Goal: Task Accomplishment & Management: Use online tool/utility

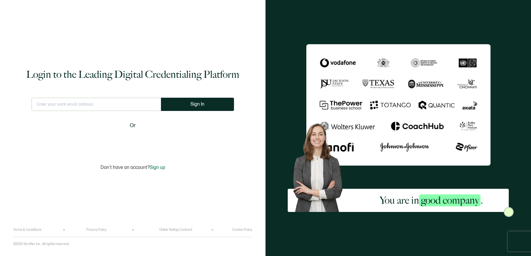
click at [134, 106] on input "text" at bounding box center [96, 104] width 129 height 13
type input "[EMAIL_ADDRESS][DOMAIN_NAME]"
click at [190, 105] on button "Sign In" at bounding box center [200, 104] width 73 height 13
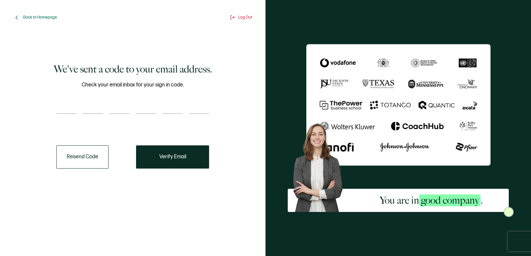
click at [68, 110] on input "number" at bounding box center [66, 107] width 20 height 13
paste input "9"
type input "9"
type input "2"
type input "6"
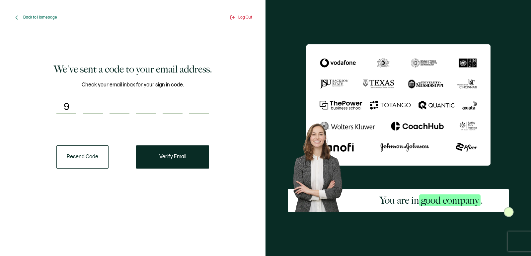
type input "0"
type input "4"
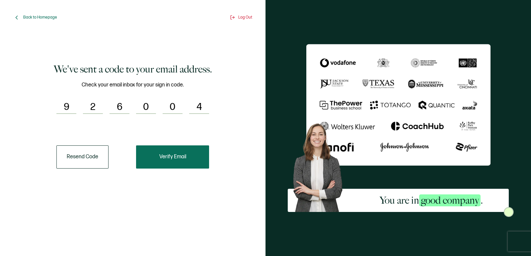
click at [196, 162] on button "Verify Email" at bounding box center [172, 157] width 73 height 23
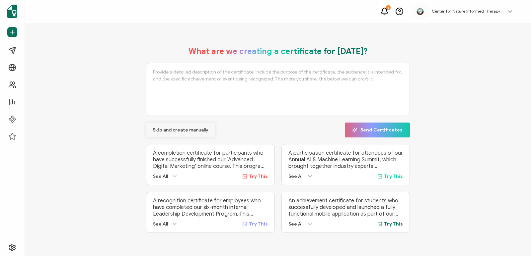
click at [201, 128] on span "Skip and create manually" at bounding box center [181, 130] width 56 height 5
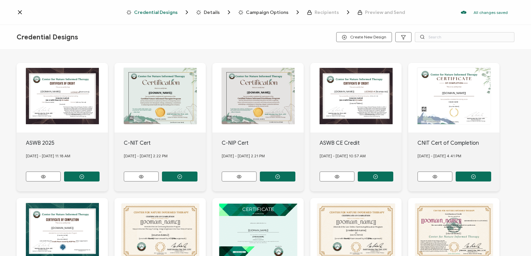
click at [22, 12] on icon at bounding box center [20, 12] width 7 height 7
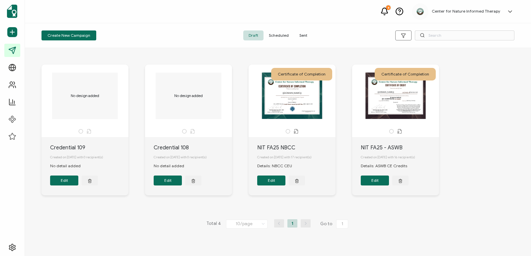
click at [381, 179] on button "Edit" at bounding box center [375, 181] width 28 height 10
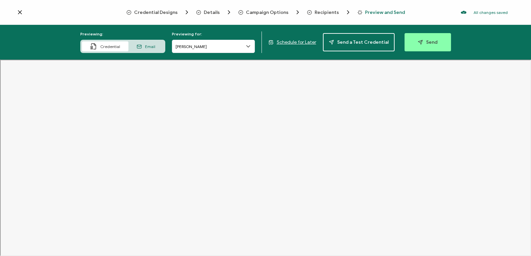
click at [148, 47] on span "Email" at bounding box center [150, 46] width 10 height 5
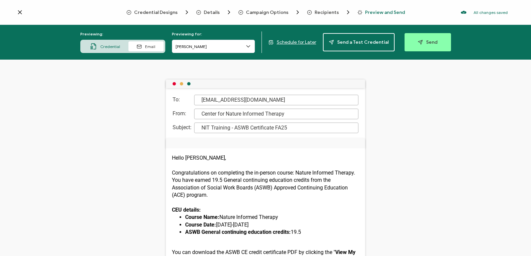
click at [117, 42] on div "Credential" at bounding box center [105, 46] width 46 height 10
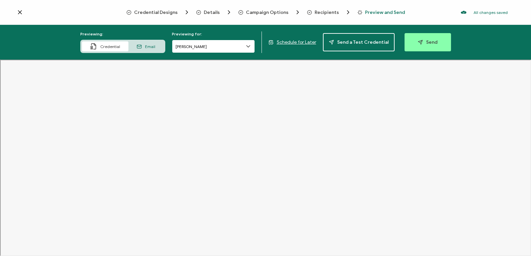
click at [245, 49] on input "[PERSON_NAME]" at bounding box center [213, 46] width 83 height 13
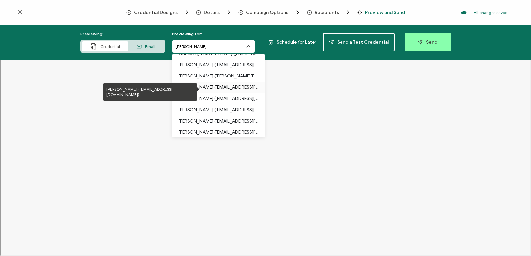
scroll to position [68, 0]
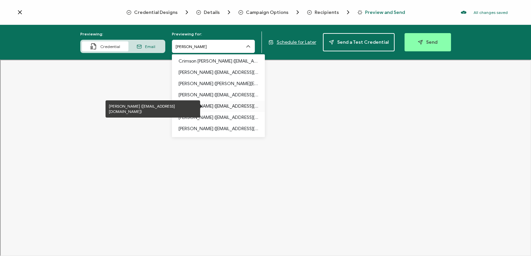
click at [232, 108] on p "[PERSON_NAME] ([EMAIL_ADDRESS][DOMAIN_NAME])" at bounding box center [218, 106] width 80 height 11
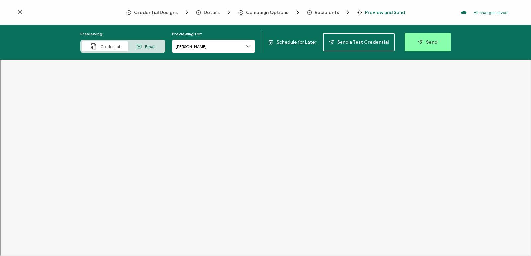
click at [247, 49] on icon at bounding box center [248, 46] width 7 height 7
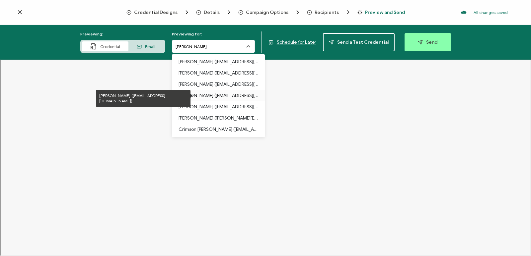
click at [242, 96] on p "[PERSON_NAME] ([EMAIL_ADDRESS][DOMAIN_NAME])" at bounding box center [218, 95] width 80 height 11
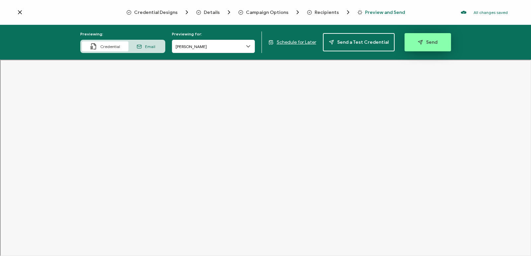
click at [430, 47] on button "Send" at bounding box center [427, 42] width 46 height 18
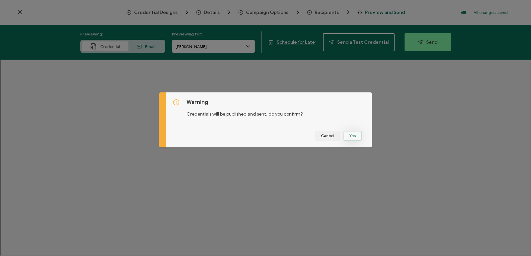
click at [353, 133] on button "Yes" at bounding box center [352, 136] width 18 height 10
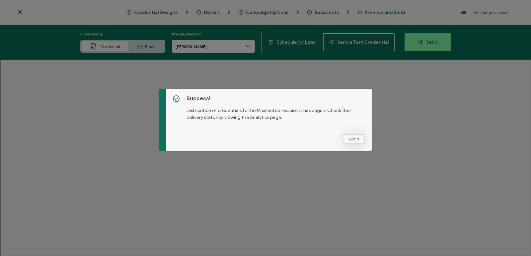
click at [356, 139] on button "Got It" at bounding box center [354, 139] width 22 height 10
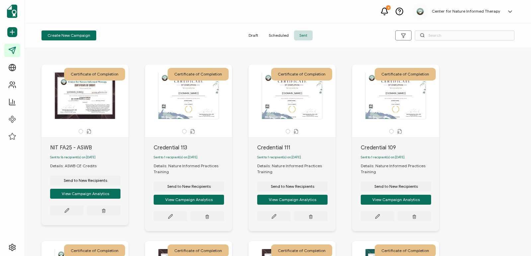
click at [256, 32] on span "Draft" at bounding box center [253, 36] width 20 height 10
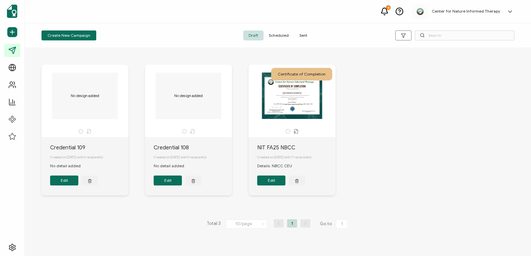
click at [280, 185] on button "Edit" at bounding box center [271, 181] width 28 height 10
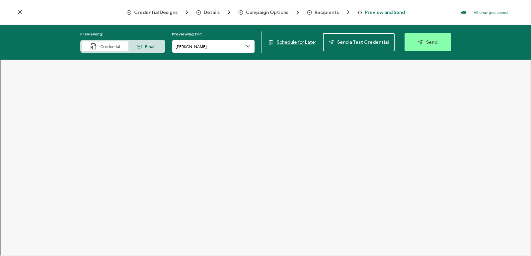
click at [211, 48] on input "[PERSON_NAME]" at bounding box center [213, 46] width 83 height 13
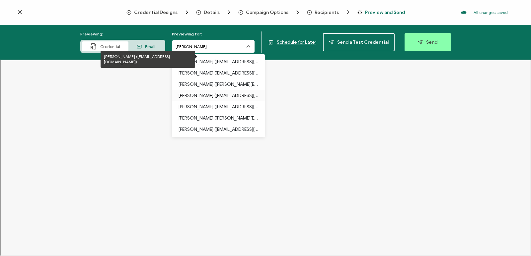
scroll to position [66, 0]
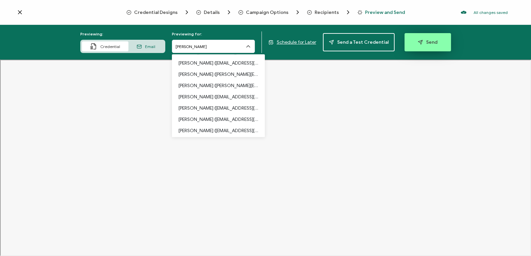
click at [421, 49] on button "Send" at bounding box center [427, 42] width 46 height 18
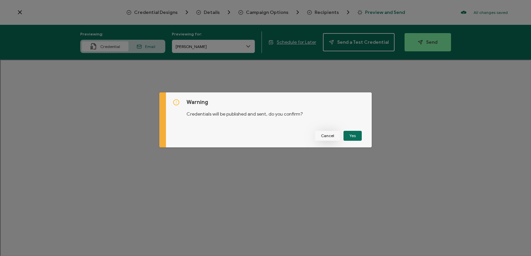
click at [327, 136] on span "Cancel" at bounding box center [327, 136] width 13 height 4
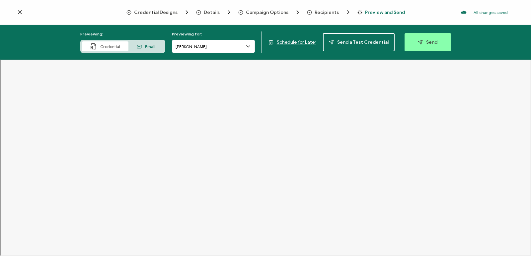
click at [146, 48] on div "Email" at bounding box center [145, 46] width 35 height 10
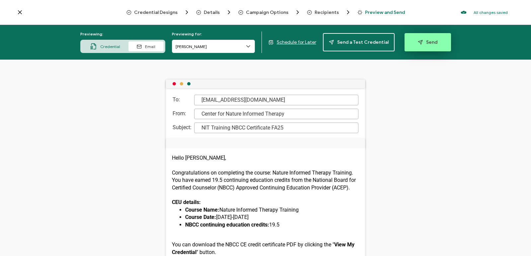
click at [426, 45] on button "Send" at bounding box center [427, 42] width 46 height 18
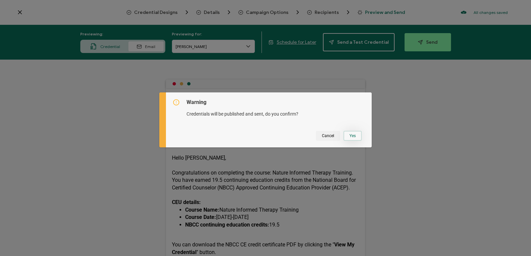
click at [356, 136] on button "Yes" at bounding box center [352, 136] width 18 height 10
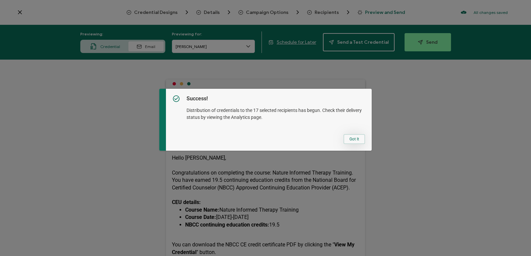
click at [356, 139] on button "Got It" at bounding box center [354, 139] width 22 height 10
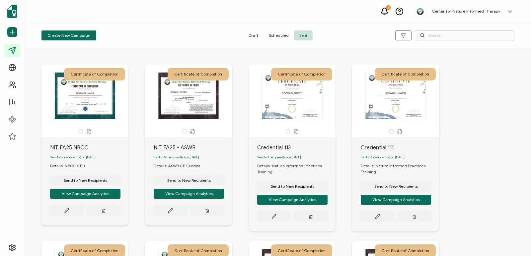
click at [256, 35] on span "Draft" at bounding box center [253, 36] width 20 height 10
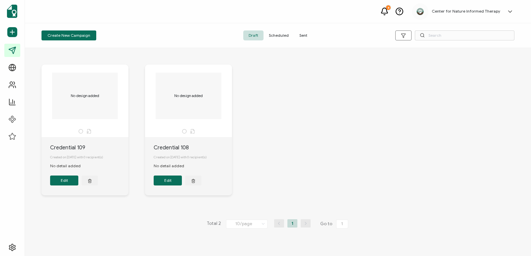
click at [196, 179] on button "button" at bounding box center [193, 181] width 16 height 10
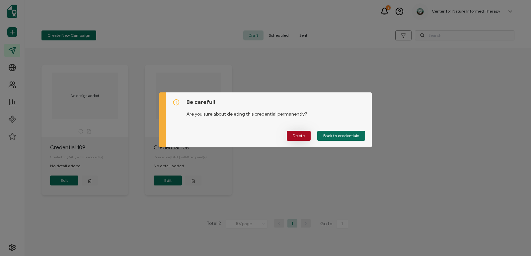
click at [303, 138] on button "Delete" at bounding box center [299, 136] width 24 height 10
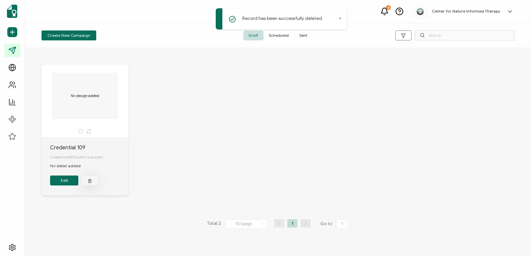
click at [89, 183] on icon "button" at bounding box center [90, 181] width 3 height 3
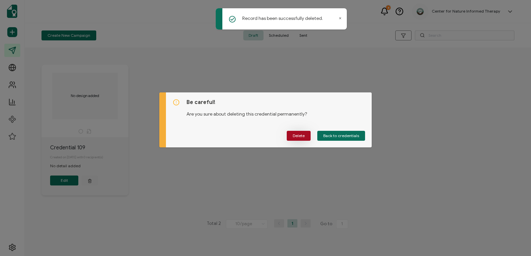
click at [297, 138] on span "Delete" at bounding box center [299, 136] width 12 height 4
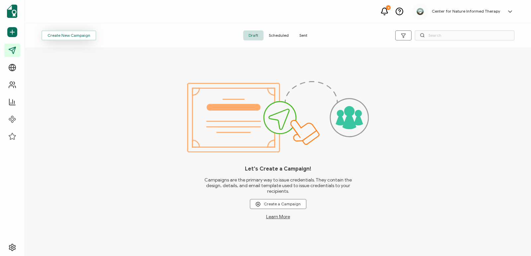
click at [90, 36] on button "Create New Campaign" at bounding box center [68, 36] width 55 height 10
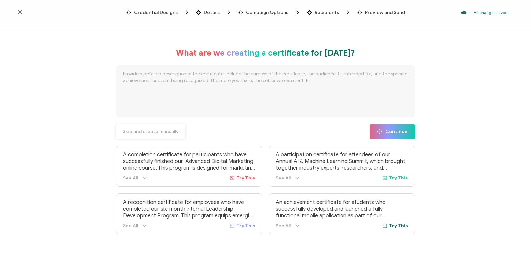
click at [174, 135] on button "Skip and create manually" at bounding box center [150, 131] width 69 height 15
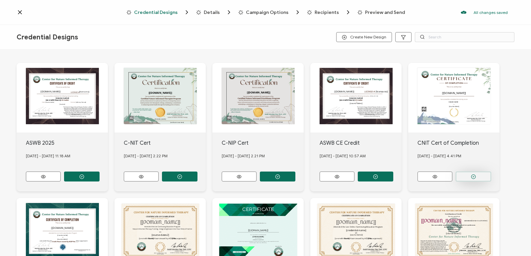
click at [482, 177] on button "button" at bounding box center [473, 177] width 35 height 10
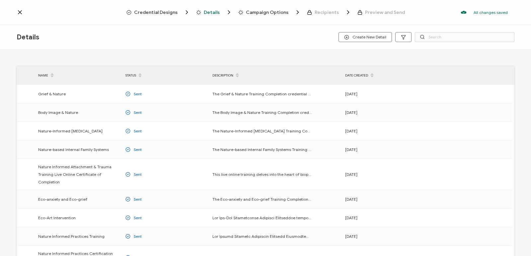
click at [16, 12] on div "Credential Designs Details Campaign Options Recipients Preview and Send All cha…" at bounding box center [265, 12] width 531 height 25
click at [20, 14] on icon at bounding box center [20, 12] width 7 height 7
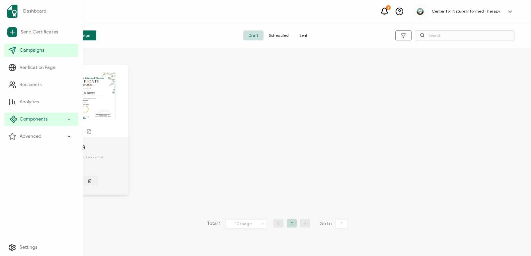
click at [69, 120] on icon at bounding box center [69, 119] width 2 height 1
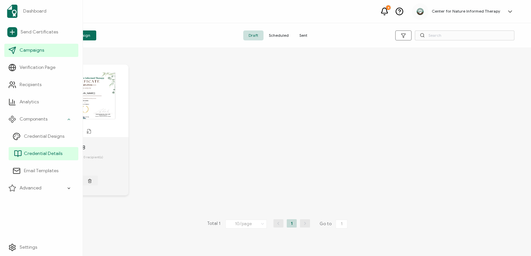
click at [55, 156] on span "Credential Details" at bounding box center [43, 154] width 38 height 7
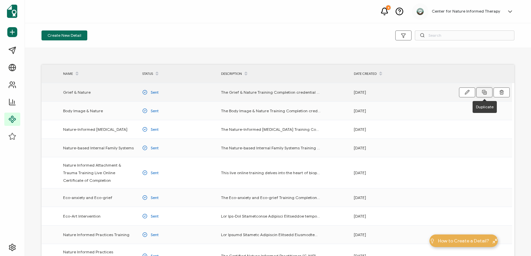
click at [480, 92] on button at bounding box center [484, 93] width 16 height 10
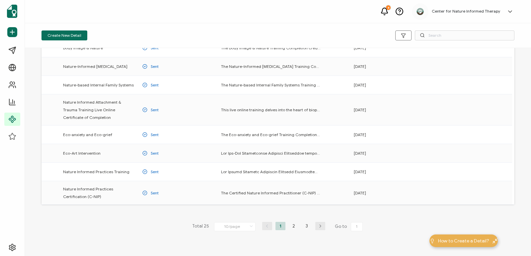
scroll to position [94, 0]
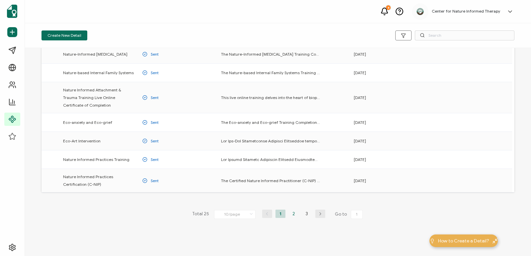
click at [292, 214] on li "2" at bounding box center [294, 214] width 10 height 8
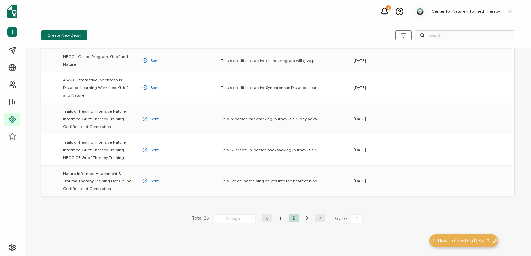
scroll to position [142, 0]
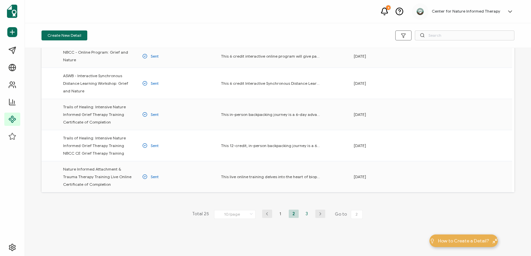
click at [306, 214] on li "3" at bounding box center [307, 214] width 10 height 8
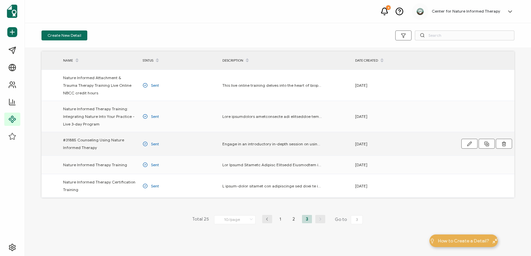
scroll to position [19, 0]
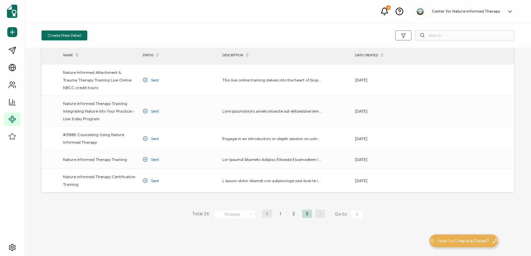
click at [279, 213] on li "1" at bounding box center [280, 214] width 10 height 8
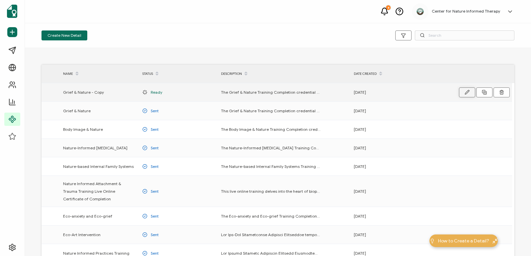
click at [469, 94] on icon "button" at bounding box center [466, 92] width 5 height 5
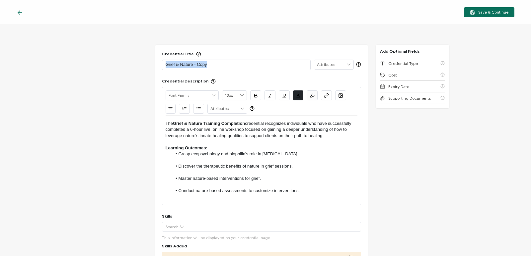
drag, startPoint x: 213, startPoint y: 65, endPoint x: 162, endPoint y: 58, distance: 50.8
click at [162, 58] on div "Credential Title Grief & Nature - Copy ISSUER Issuer Name" at bounding box center [261, 60] width 199 height 19
drag, startPoint x: 203, startPoint y: 123, endPoint x: 175, endPoint y: 119, distance: 28.4
click at [175, 119] on div "The Grief & Nature Training Completion credential recognizes individuals who ha…" at bounding box center [262, 161] width 192 height 90
click at [212, 139] on p "The Nature Informed Enneagram Training Completion credential recognizes individ…" at bounding box center [262, 130] width 192 height 18
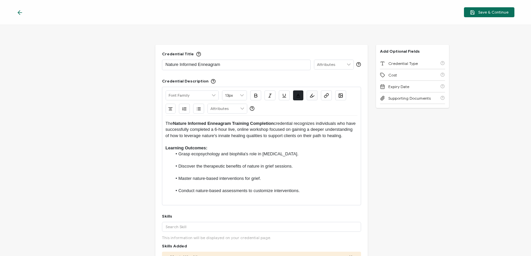
click at [283, 139] on p "The Nature Informed Enneagram Training Completion credential recognizes individ…" at bounding box center [262, 130] width 192 height 18
drag, startPoint x: 188, startPoint y: 142, endPoint x: 198, endPoint y: 138, distance: 10.6
click at [198, 138] on p "The Nature Informed Enneagram Training Completion credential recognizes individ…" at bounding box center [262, 130] width 192 height 18
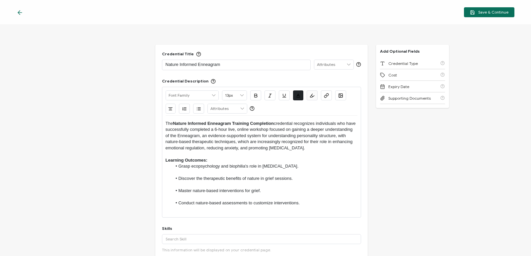
click at [316, 158] on p "Learning Outcomes:" at bounding box center [262, 161] width 192 height 6
drag, startPoint x: 338, startPoint y: 150, endPoint x: 262, endPoint y: 143, distance: 75.7
click at [262, 143] on p "The Nature Informed Enneagram Training Completion credential recognizes individ…" at bounding box center [262, 136] width 192 height 31
click at [331, 126] on p "The Nature Informed Enneagram Training Completion credential recognizes individ…" at bounding box center [262, 136] width 192 height 31
drag, startPoint x: 334, startPoint y: 130, endPoint x: 323, endPoint y: 137, distance: 12.8
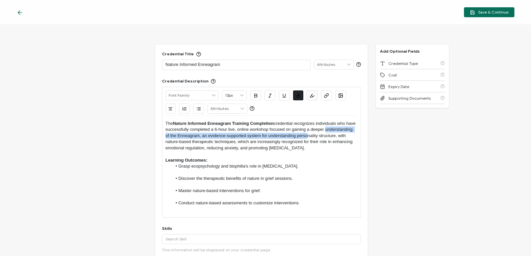
click at [328, 136] on p "The Nature Informed Enneagram Training Completion credential recognizes individ…" at bounding box center [262, 136] width 192 height 31
click at [309, 146] on p "The Nature Informed Enneagram Training Completion credential recognizes individ…" at bounding box center [262, 136] width 192 height 31
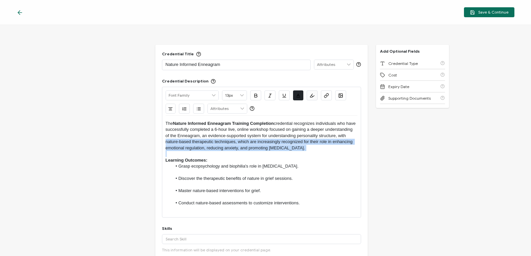
drag, startPoint x: 333, startPoint y: 152, endPoint x: 191, endPoint y: 143, distance: 142.0
click at [191, 143] on div "The Nature Informed Enneagram Training Completion credential recognizes individ…" at bounding box center [262, 167] width 192 height 102
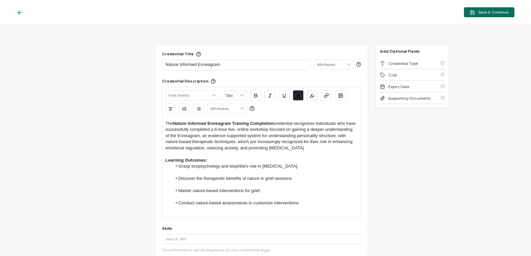
click at [306, 135] on p "The Nature Informed Enneagram Training Completion credential recognizes individ…" at bounding box center [262, 136] width 192 height 31
click at [198, 136] on p "The Nature Informed Enneagram Training Completion credential recognizes individ…" at bounding box center [262, 136] width 192 height 31
drag, startPoint x: 350, startPoint y: 149, endPoint x: 285, endPoint y: 141, distance: 66.2
click at [285, 141] on p "The Nature Informed Enneagram Training Completion credential recognizes individ…" at bounding box center [262, 136] width 192 height 31
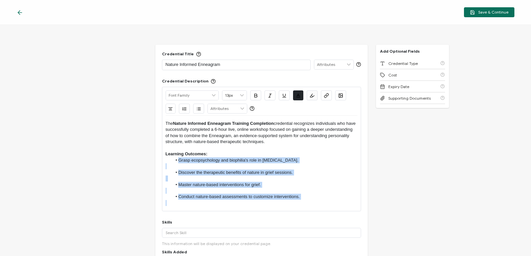
drag, startPoint x: 318, startPoint y: 203, endPoint x: 177, endPoint y: 160, distance: 147.1
click at [177, 160] on div "The Nature Informed Enneagram Training Completion credential recognizes individ…" at bounding box center [262, 164] width 192 height 96
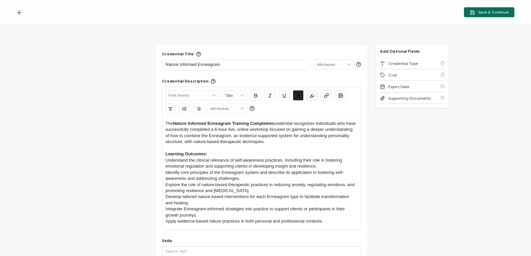
click at [166, 162] on p "Understand the clinical relevance of self-awareness practices, including their …" at bounding box center [262, 164] width 192 height 12
click at [197, 111] on button "button" at bounding box center [198, 109] width 11 height 10
click at [166, 171] on p "Identify core principles of the Enneagram system and describe its application i…" at bounding box center [262, 176] width 192 height 12
click at [166, 187] on p "Explore the role of nature-based therapeutic practices in reducing anxiety, reg…" at bounding box center [262, 188] width 192 height 12
click at [164, 196] on div "Alright Sans [PERSON_NAME] Archivo Black Arial Arimo Blinker Caveat Charm Charm…" at bounding box center [261, 158] width 199 height 143
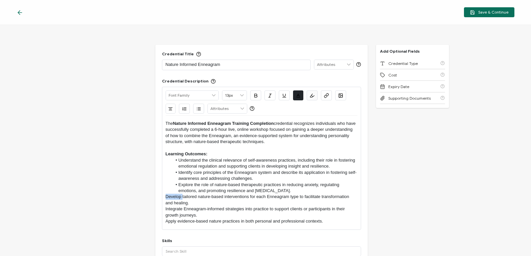
click at [166, 197] on p "Develop tailored nature-based interventions for each Enneagram type to facilita…" at bounding box center [262, 200] width 192 height 12
click at [166, 198] on p "Develop tailored nature-based interventions for each Enneagram type to facilita…" at bounding box center [262, 200] width 192 height 12
click at [166, 209] on p "Integrate Enneagram-informed strategies into practice to support clients or par…" at bounding box center [262, 212] width 192 height 12
click at [166, 222] on p "Apply evidence-based nature practices in both personal and professional context…" at bounding box center [262, 222] width 192 height 6
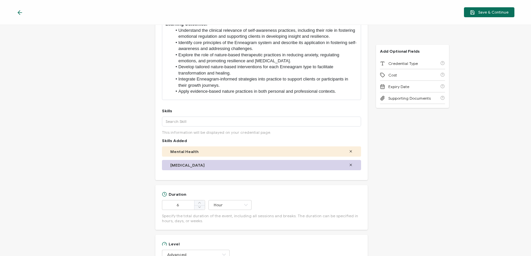
scroll to position [133, 0]
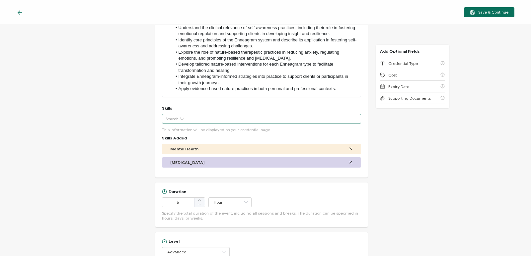
click at [182, 124] on input "text" at bounding box center [261, 119] width 199 height 10
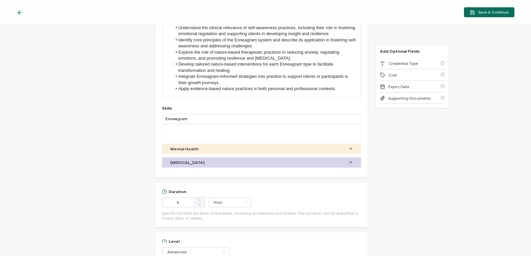
click at [350, 163] on icon at bounding box center [351, 163] width 2 height 2
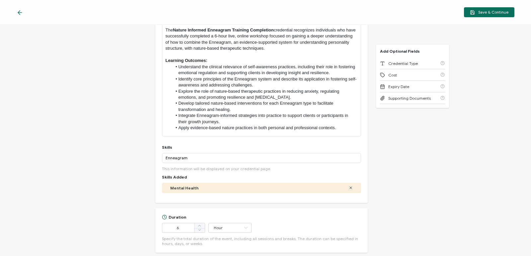
scroll to position [66, 0]
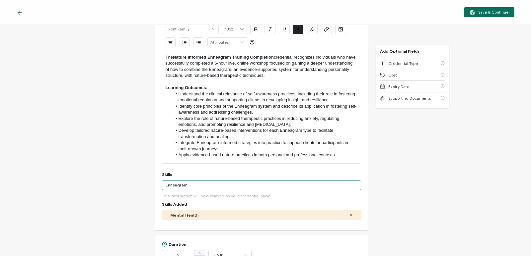
click at [192, 185] on input "Enneagram" at bounding box center [261, 185] width 199 height 10
type input "Enneagram"
click at [186, 184] on input "Enneagram" at bounding box center [261, 185] width 199 height 10
click at [184, 184] on input "Enneagram" at bounding box center [261, 185] width 199 height 10
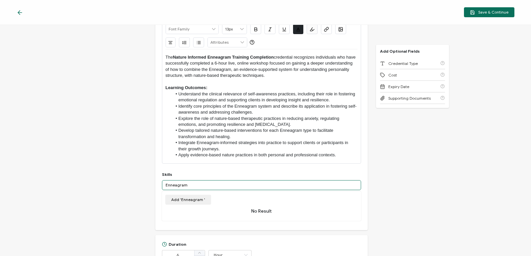
drag, startPoint x: 175, startPoint y: 184, endPoint x: 150, endPoint y: 180, distance: 24.8
click at [150, 180] on div "Credential Title Nature Informed Enneagram ISSUER Issuer Name Credential Descri…" at bounding box center [265, 141] width 531 height 232
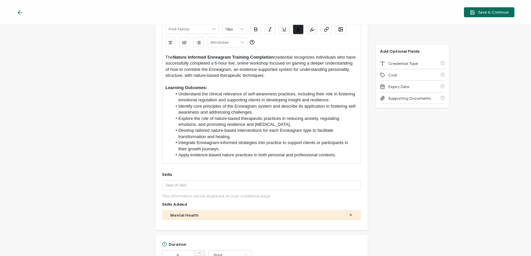
click at [276, 89] on p "Learning Outcomes:" at bounding box center [262, 88] width 192 height 6
click at [203, 183] on input "text" at bounding box center [261, 185] width 199 height 10
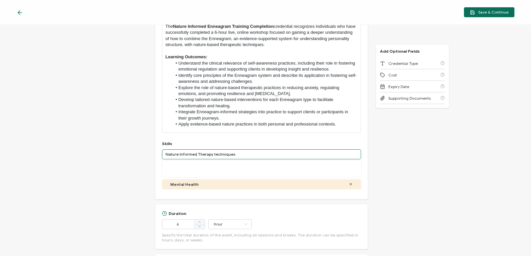
scroll to position [100, 0]
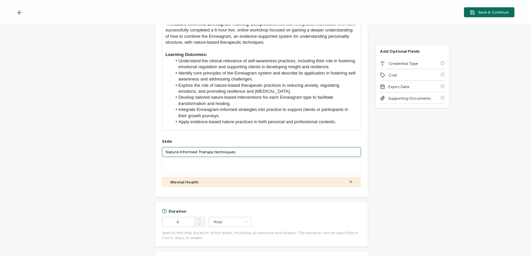
click at [239, 152] on input "Nature Informed Therapy techniques" at bounding box center [261, 152] width 199 height 10
click at [226, 153] on input "Nature Informed Therapy techniques" at bounding box center [261, 152] width 199 height 10
click at [231, 154] on input "Nature Informed Therapy techniques" at bounding box center [261, 152] width 199 height 10
drag, startPoint x: 242, startPoint y: 153, endPoint x: 145, endPoint y: 141, distance: 97.6
click at [145, 141] on div "Credential Title Nature Informed Enneagram ISSUER Issuer Name Credential Descri…" at bounding box center [265, 141] width 531 height 232
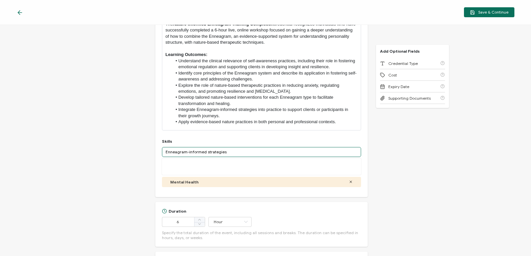
click at [227, 151] on input "Enneagram-informed strategies" at bounding box center [261, 152] width 199 height 10
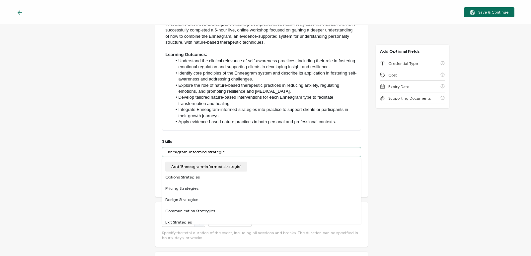
type input "Enneagram-informed strategies"
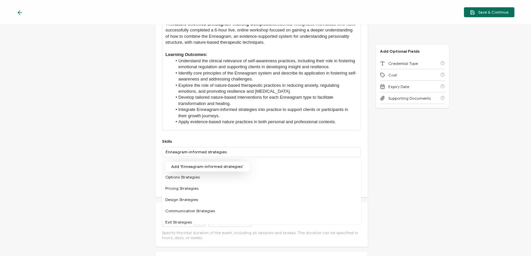
click at [223, 164] on button "Add 'Enneagram-informed strategies'" at bounding box center [207, 167] width 84 height 10
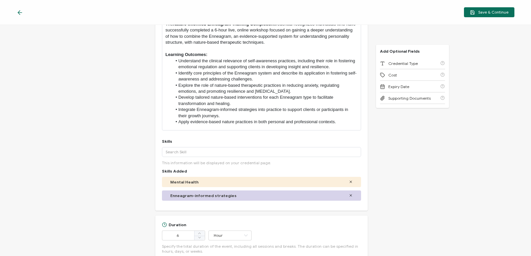
click at [246, 196] on div "Enneagram-informed strategies" at bounding box center [261, 195] width 182 height 5
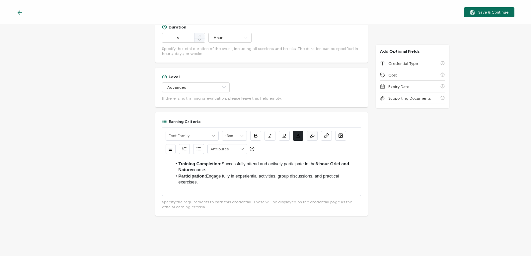
scroll to position [299, 0]
drag, startPoint x: 191, startPoint y: 169, endPoint x: 332, endPoint y: 164, distance: 141.4
click at [332, 164] on strong "6-hour Grief and Nature" at bounding box center [264, 166] width 172 height 11
click at [122, 99] on div "Credential Title Nature Informed Enneagram ISSUER Issuer Name Credential Descri…" at bounding box center [265, 141] width 531 height 232
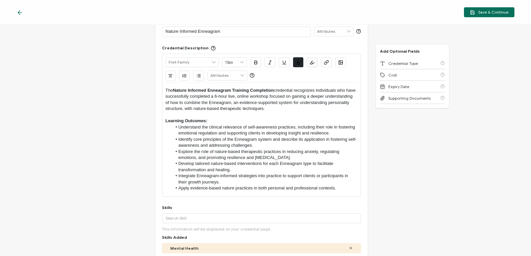
scroll to position [0, 0]
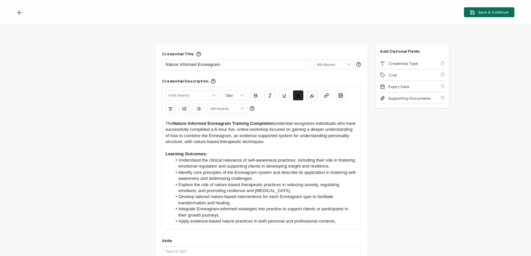
click at [498, 18] on div "Save & Continue" at bounding box center [265, 12] width 531 height 25
click at [497, 12] on span "Save & Continue" at bounding box center [489, 12] width 38 height 5
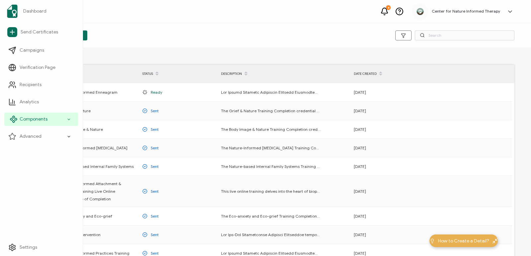
click at [67, 122] on icon at bounding box center [69, 120] width 4 height 8
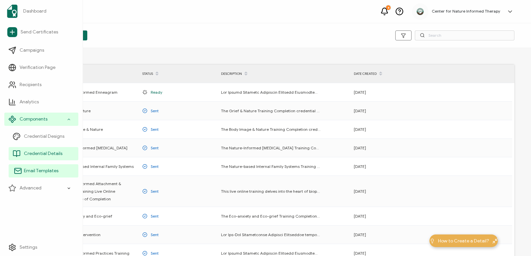
click at [64, 170] on link "Email Templates" at bounding box center [44, 171] width 70 height 13
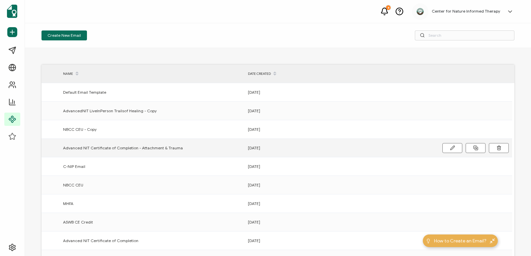
scroll to position [66, 0]
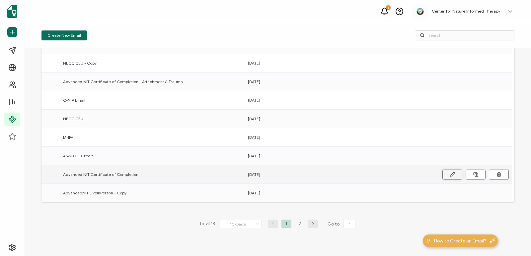
click at [455, 176] on button at bounding box center [452, 175] width 20 height 10
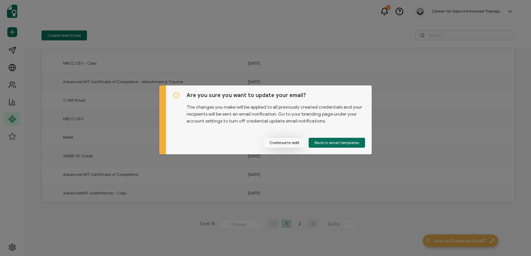
click at [289, 143] on button "Continue to edit" at bounding box center [284, 143] width 42 height 10
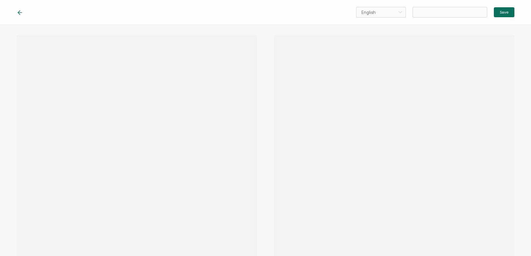
type input "Advanced NIT Certificate of Completion"
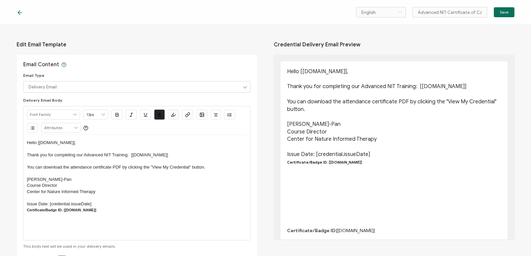
click at [20, 13] on icon at bounding box center [20, 13] width 4 height 0
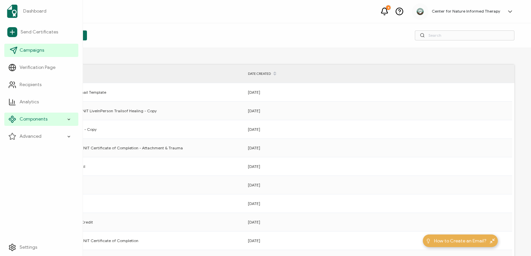
click at [37, 50] on span "Campaigns" at bounding box center [32, 50] width 25 height 7
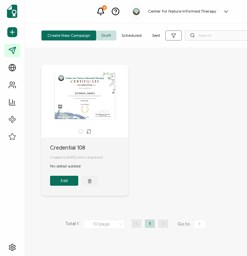
click at [74, 183] on button "Edit" at bounding box center [64, 181] width 28 height 10
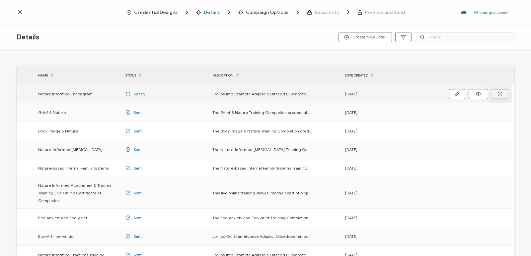
click at [500, 93] on icon "button" at bounding box center [499, 94] width 5 height 5
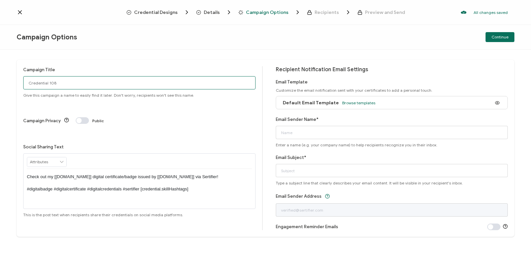
click at [60, 83] on input "Credential 108" at bounding box center [139, 82] width 232 height 13
type input "C"
type input "Nature Informed Enneagram FA25"
click at [362, 105] on span "Browse templates" at bounding box center [358, 103] width 33 height 5
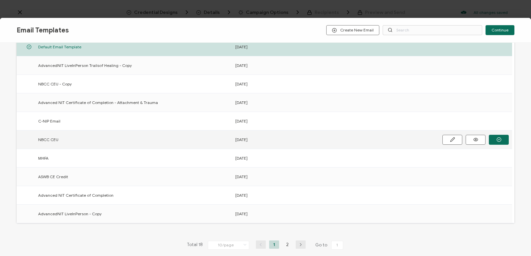
scroll to position [66, 0]
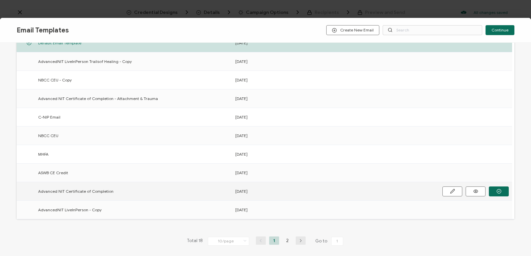
click at [116, 194] on div "Advanced NIT Certificate of Completion" at bounding box center [133, 192] width 197 height 8
click at [495, 190] on button "button" at bounding box center [499, 192] width 20 height 10
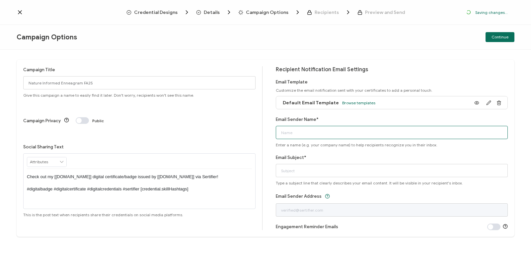
click at [325, 135] on input "Email Sender Name*" at bounding box center [392, 132] width 232 height 13
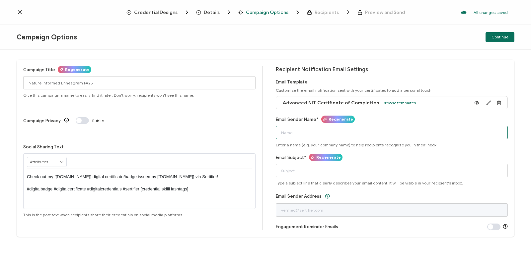
click at [323, 128] on input "Email Sender Name*" at bounding box center [392, 132] width 232 height 13
type input "Center for Nature Informed Therapy"
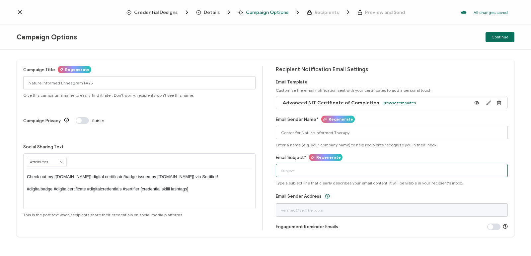
click at [308, 168] on input "Email Subject*" at bounding box center [392, 170] width 232 height 13
type input "Nature Informed Enneagram Certificate of Completion"
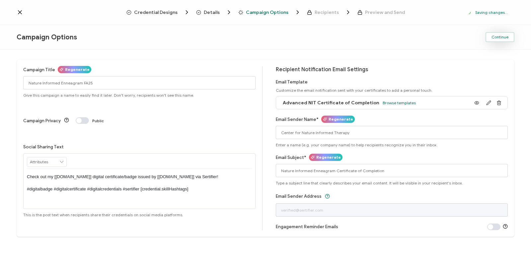
click at [498, 35] on span "Continue" at bounding box center [499, 37] width 17 height 4
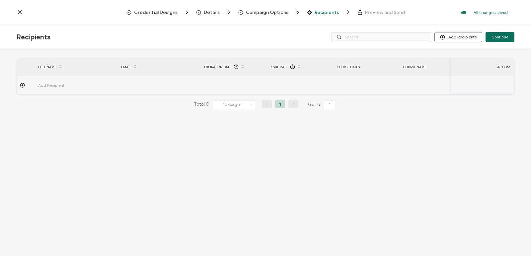
click at [472, 36] on button "Add Recipients" at bounding box center [458, 37] width 48 height 10
click at [464, 54] on span "Upload Recipients" at bounding box center [467, 54] width 34 height 5
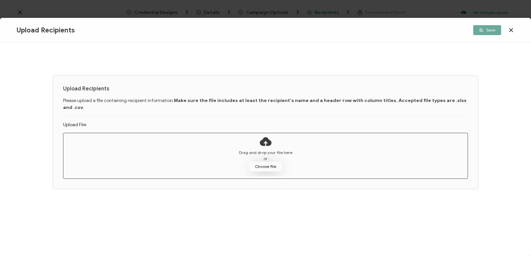
click at [263, 162] on button "Choose file" at bounding box center [265, 167] width 33 height 10
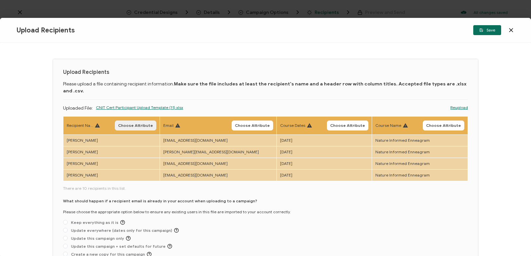
click at [134, 124] on span "Choose Attribute" at bounding box center [135, 126] width 35 height 4
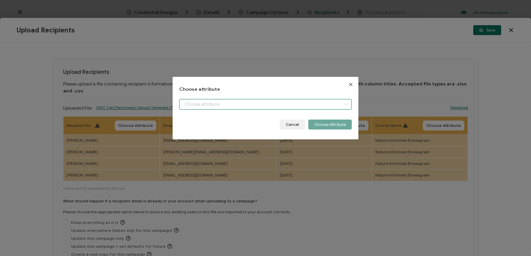
click at [200, 104] on input "dialog" at bounding box center [265, 104] width 173 height 11
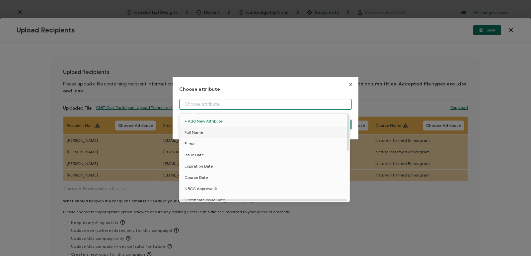
click at [203, 134] on li "Full Name" at bounding box center [266, 132] width 176 height 11
type input "Full Name"
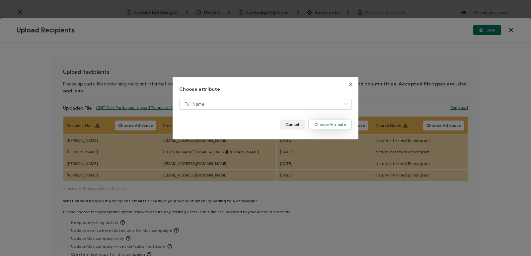
click at [327, 122] on button "Choose Attribute" at bounding box center [329, 125] width 43 height 10
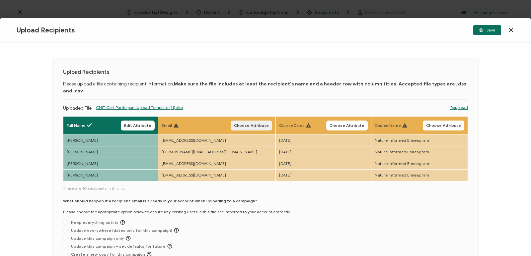
click at [234, 124] on span "Choose Attribute" at bounding box center [251, 126] width 35 height 4
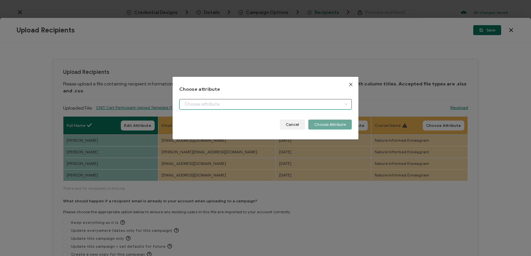
click at [313, 102] on input "dialog" at bounding box center [265, 104] width 173 height 11
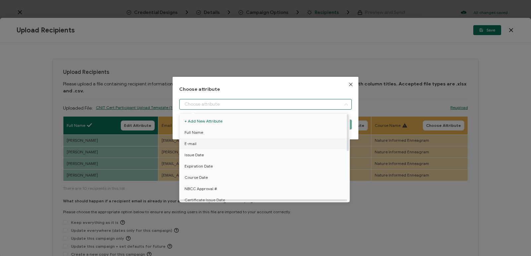
click at [244, 146] on li "E-mail" at bounding box center [266, 143] width 176 height 11
type input "E-mail"
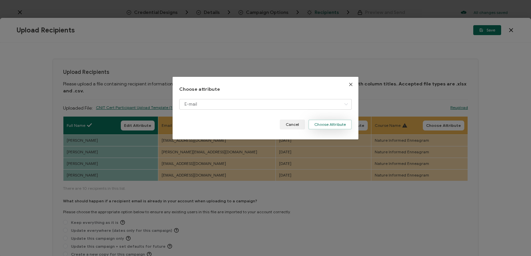
click at [322, 123] on button "Choose Attribute" at bounding box center [329, 125] width 43 height 10
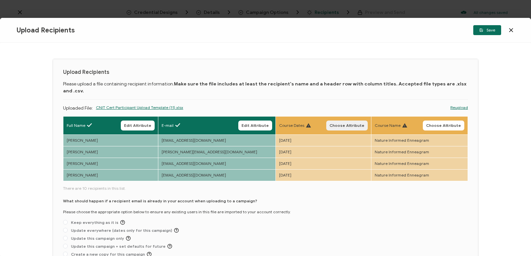
click at [349, 124] on span "Choose Attribute" at bounding box center [346, 126] width 35 height 4
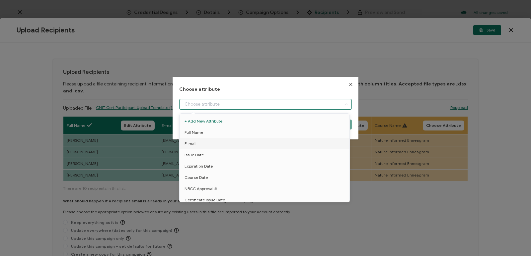
click at [334, 104] on input "dialog" at bounding box center [265, 104] width 173 height 11
click at [228, 177] on li "Course Dates" at bounding box center [266, 179] width 176 height 11
type input "Course Dates"
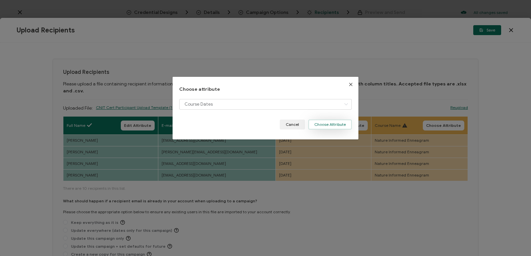
click at [331, 124] on button "Choose Attribute" at bounding box center [329, 125] width 43 height 10
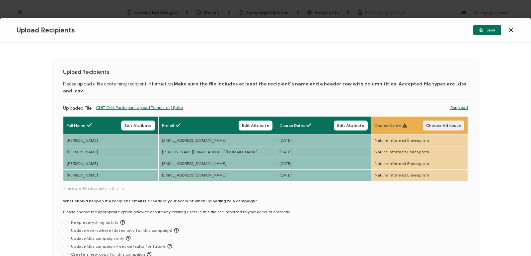
click at [448, 121] on button "Choose Attribute" at bounding box center [443, 126] width 41 height 10
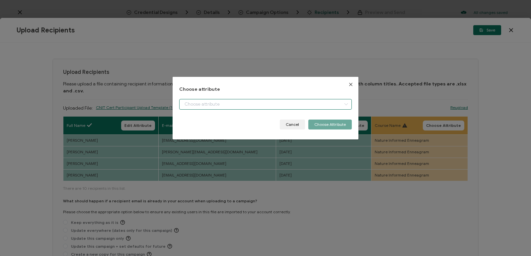
click at [325, 108] on input "dialog" at bounding box center [265, 104] width 173 height 11
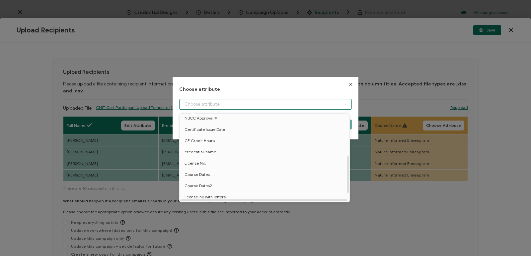
scroll to position [100, 0]
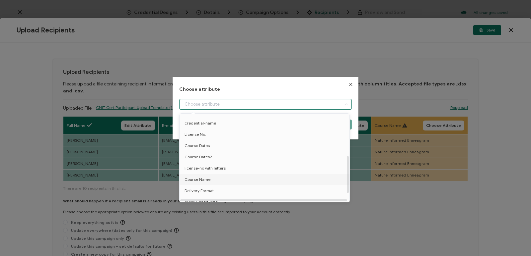
click at [224, 181] on li "Course Name" at bounding box center [266, 179] width 176 height 11
type input "Course Name"
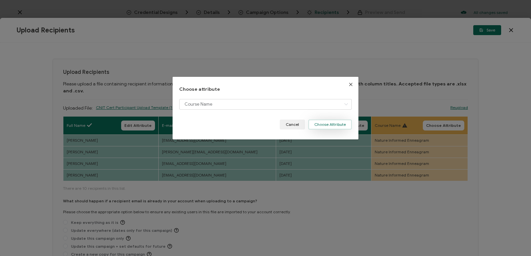
click at [340, 126] on button "Choose Attribute" at bounding box center [329, 125] width 43 height 10
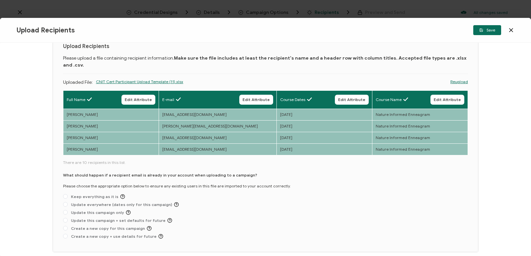
scroll to position [33, 0]
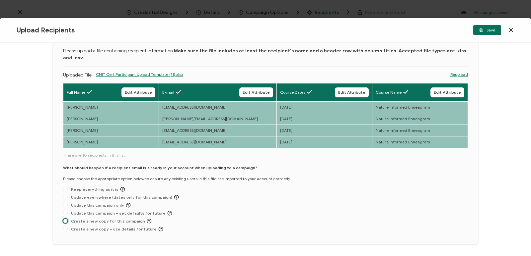
click at [67, 219] on span at bounding box center [65, 221] width 5 height 5
click at [67, 219] on input "Create a new copy for this campaign" at bounding box center [65, 221] width 5 height 5
radio input "true"
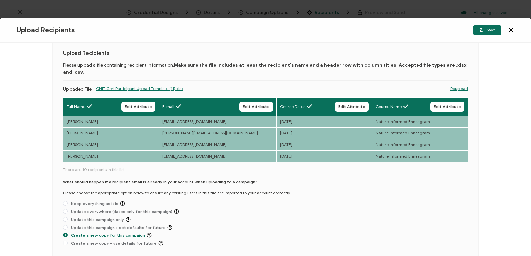
scroll to position [15, 0]
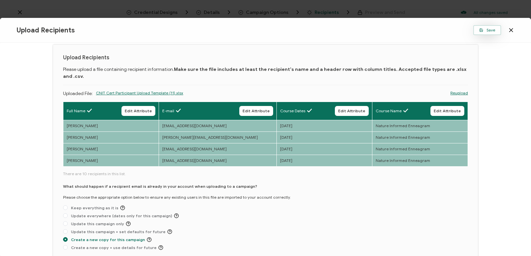
click at [489, 27] on button "Save" at bounding box center [487, 30] width 28 height 10
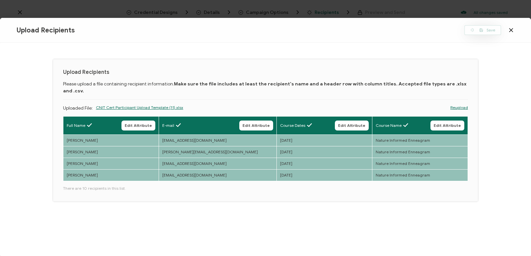
scroll to position [0, 0]
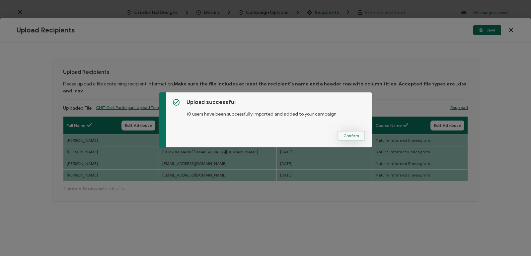
click at [355, 136] on span "Confirm" at bounding box center [351, 136] width 16 height 4
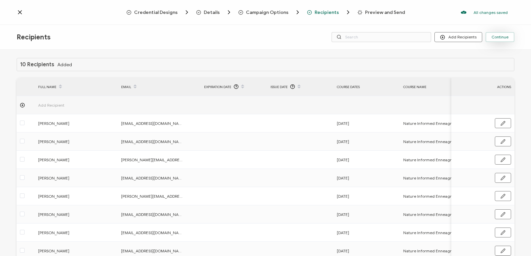
click at [502, 40] on button "Continue" at bounding box center [499, 37] width 29 height 10
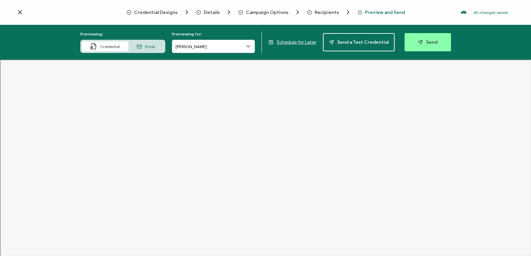
click at [145, 48] on div "Email" at bounding box center [145, 46] width 35 height 10
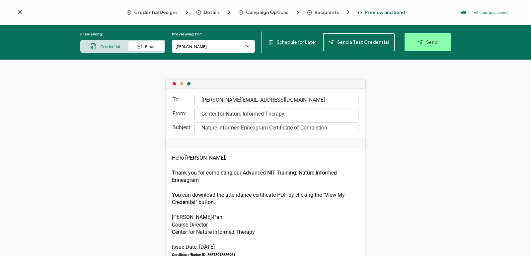
click at [97, 48] on icon at bounding box center [93, 46] width 7 height 7
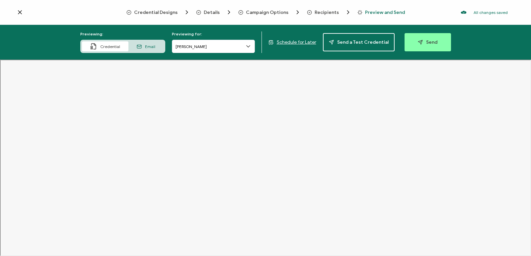
click at [420, 44] on span "Send" at bounding box center [428, 42] width 20 height 5
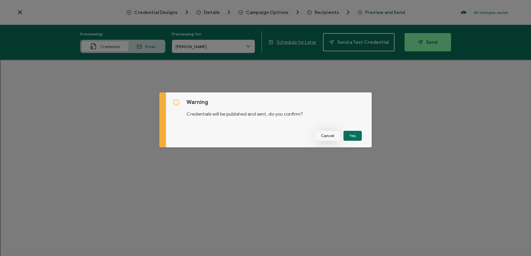
click at [322, 137] on span "Cancel" at bounding box center [327, 136] width 13 height 4
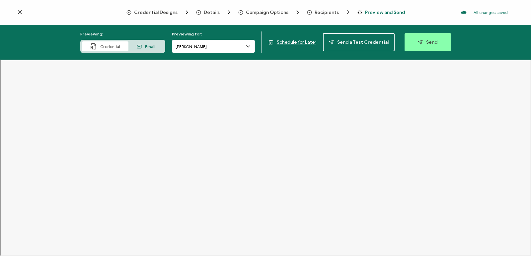
click at [290, 41] on span "Schedule for Later" at bounding box center [296, 42] width 39 height 6
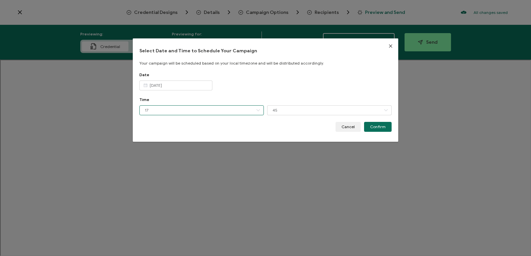
click at [247, 110] on input "17" at bounding box center [201, 111] width 124 height 10
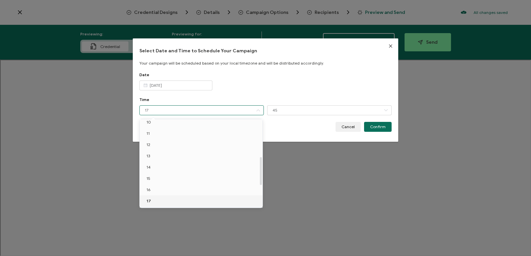
scroll to position [151, 0]
click at [169, 179] on li "18" at bounding box center [202, 179] width 125 height 11
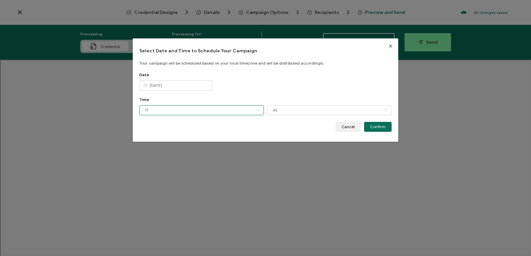
type input "18"
click at [316, 112] on input "45" at bounding box center [329, 111] width 124 height 10
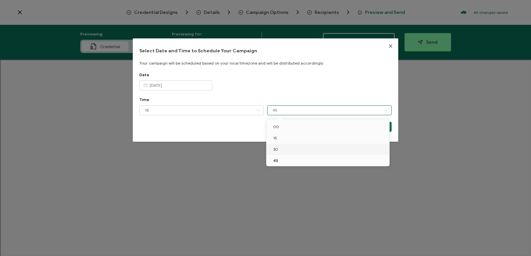
click at [296, 149] on li "30" at bounding box center [328, 149] width 125 height 11
type input "30"
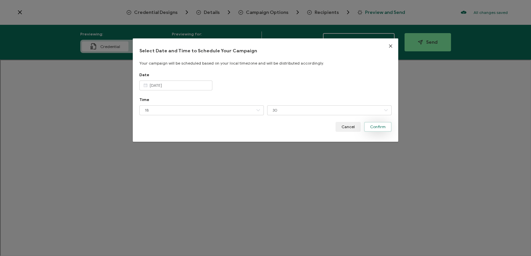
click at [373, 128] on span "Confirm" at bounding box center [378, 127] width 16 height 4
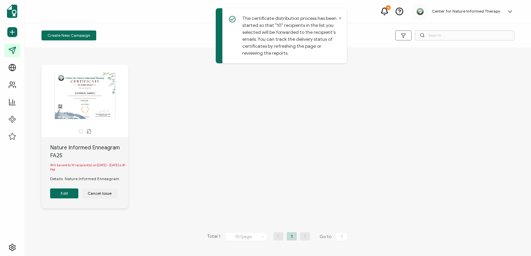
click at [341, 20] on icon at bounding box center [339, 18] width 3 height 3
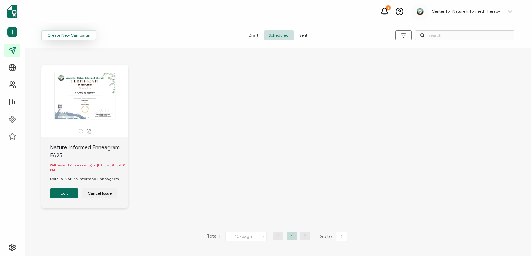
click at [80, 37] on span "Create New Campaign" at bounding box center [68, 36] width 43 height 4
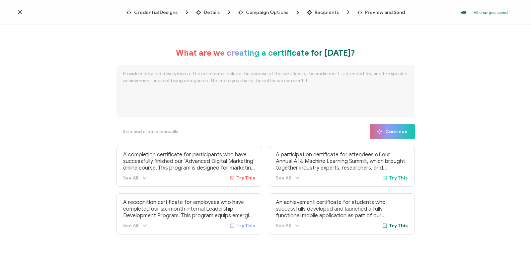
click at [161, 135] on button "Skip and create manually" at bounding box center [150, 131] width 69 height 15
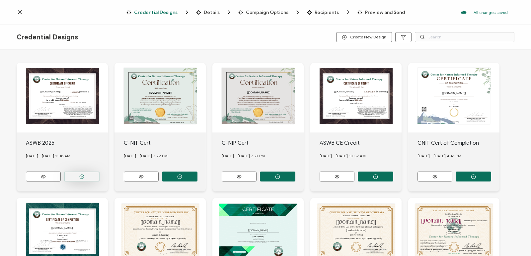
click at [90, 175] on button "button" at bounding box center [81, 177] width 35 height 10
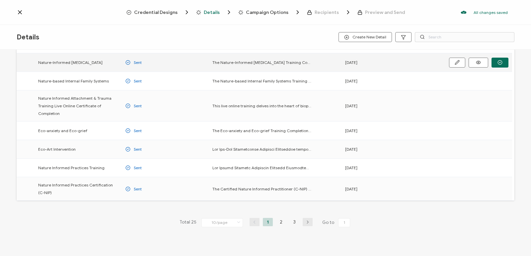
scroll to position [94, 0]
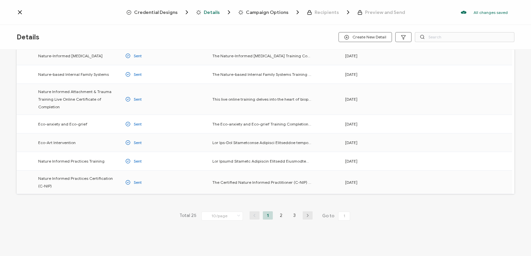
click at [281, 216] on li "2" at bounding box center [281, 216] width 10 height 8
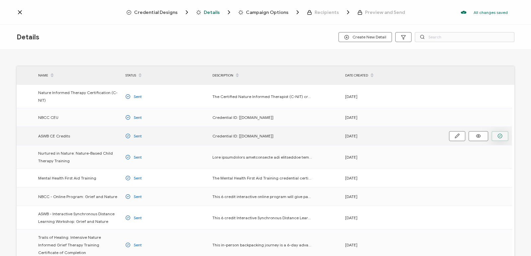
click at [497, 137] on button "button" at bounding box center [499, 136] width 17 height 10
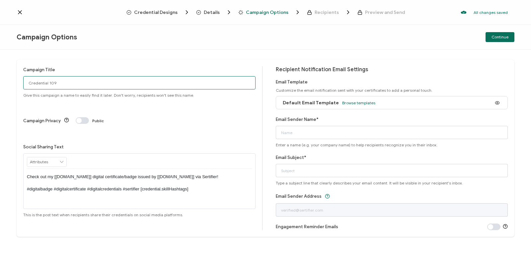
click at [61, 85] on input "Credential 109" at bounding box center [139, 82] width 232 height 13
drag, startPoint x: 62, startPoint y: 83, endPoint x: 0, endPoint y: 87, distance: 61.8
click at [0, 87] on div "Campaign Title Credential 109 Give this campaign a name to easily find it later…" at bounding box center [265, 153] width 531 height 207
type input "Nature Informed Enneagram FA25 ASWB"
click at [355, 103] on span "Browse templates" at bounding box center [358, 103] width 33 height 5
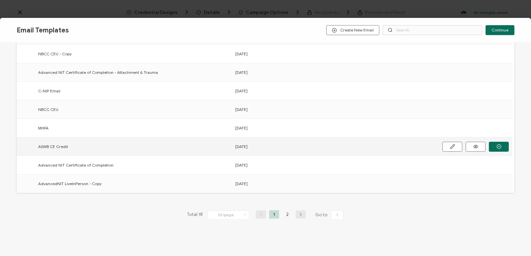
scroll to position [93, 0]
click at [496, 146] on button "button" at bounding box center [499, 146] width 20 height 10
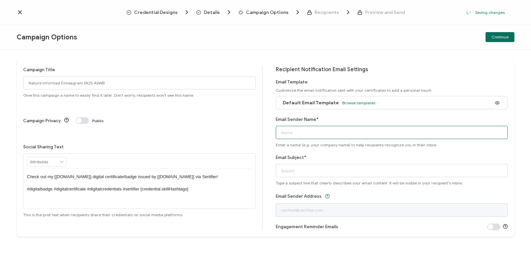
click at [304, 128] on input "Email Sender Name*" at bounding box center [392, 132] width 232 height 13
type input "Ce"
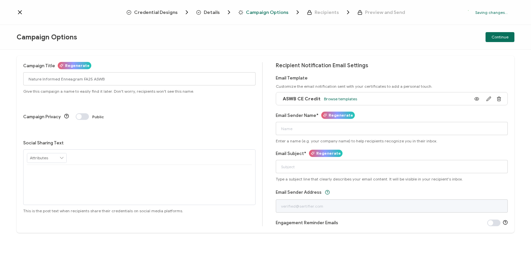
scroll to position [4, 0]
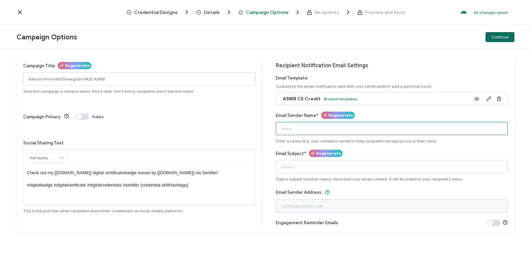
click at [304, 128] on input "Email Sender Name*" at bounding box center [392, 128] width 232 height 13
type input "Center for Nature Informed Therapy"
click at [306, 165] on input "Email Subject*" at bounding box center [392, 166] width 232 height 13
click at [280, 167] on input "Enneagram ASWB Certificate" at bounding box center [392, 166] width 232 height 13
click at [301, 167] on input "Enneagram ASWB Certificate" at bounding box center [392, 166] width 232 height 13
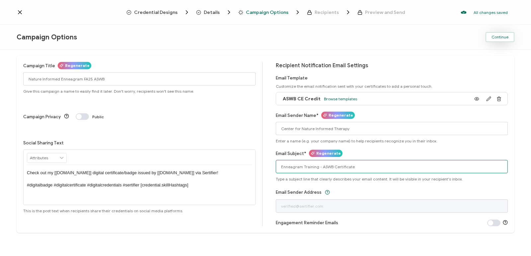
type input "Enneagram Training - ASWB Certificate"
click at [511, 39] on button "Continue" at bounding box center [499, 37] width 29 height 10
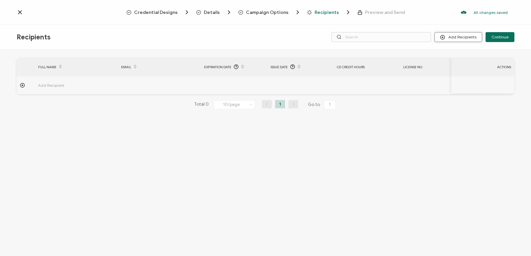
click at [457, 37] on button "Add Recipients" at bounding box center [458, 37] width 48 height 10
click at [456, 54] on span "Upload Recipients" at bounding box center [467, 54] width 34 height 5
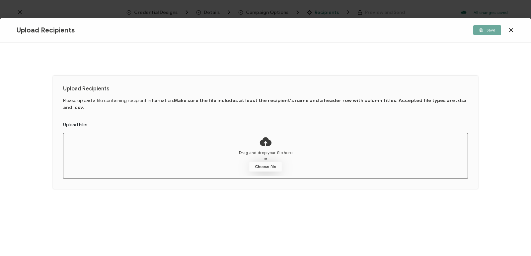
click at [271, 164] on button "Choose file" at bounding box center [265, 167] width 33 height 10
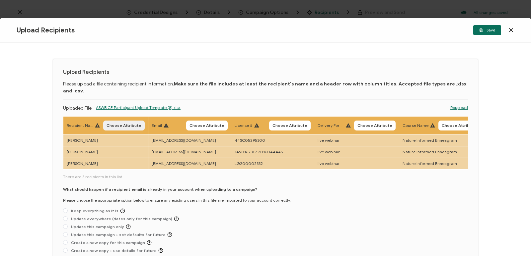
click at [121, 124] on span "Choose Attribute" at bounding box center [123, 126] width 35 height 4
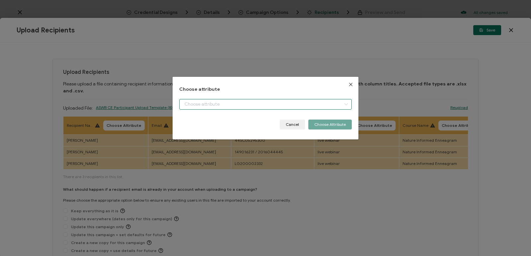
click at [218, 101] on input "dialog" at bounding box center [265, 104] width 173 height 11
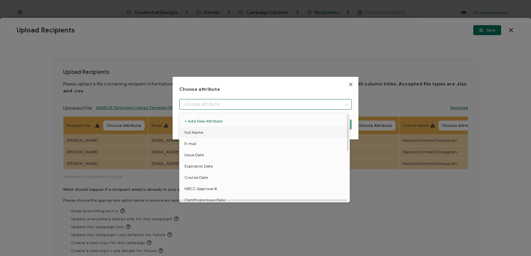
drag, startPoint x: 217, startPoint y: 130, endPoint x: 219, endPoint y: 134, distance: 4.0
click at [219, 134] on li "Full Name" at bounding box center [266, 132] width 176 height 11
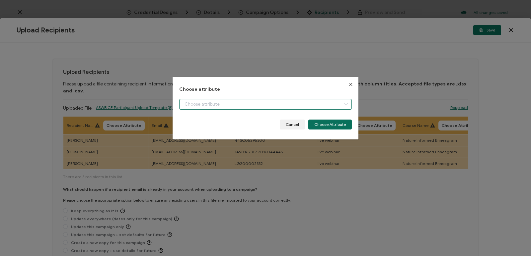
type input "Full Name"
click at [219, 134] on body "Credential Designs Details Campaign Options Recipients Preview and Send All cha…" at bounding box center [265, 128] width 531 height 256
click at [325, 127] on button "Choose Attribute" at bounding box center [329, 125] width 43 height 10
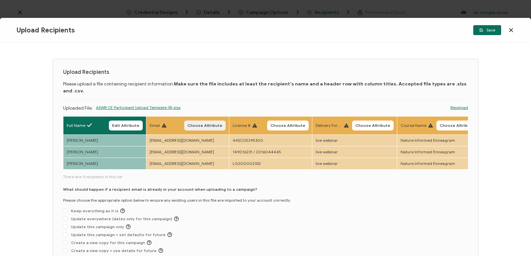
click at [207, 124] on span "Choose Attribute" at bounding box center [204, 126] width 35 height 4
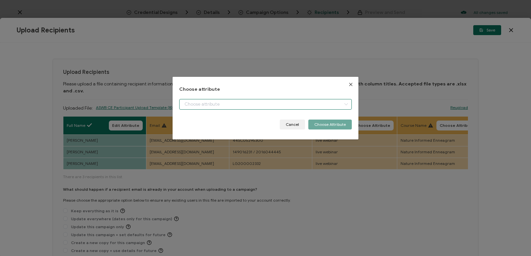
click at [274, 104] on input "dialog" at bounding box center [265, 104] width 173 height 11
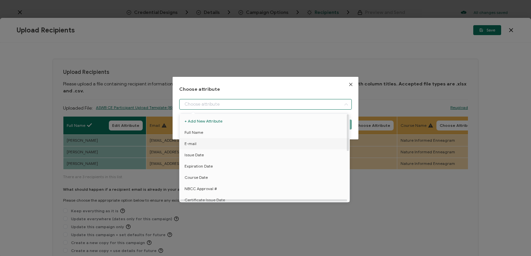
click at [235, 145] on li "E-mail" at bounding box center [266, 143] width 176 height 11
type input "E-mail"
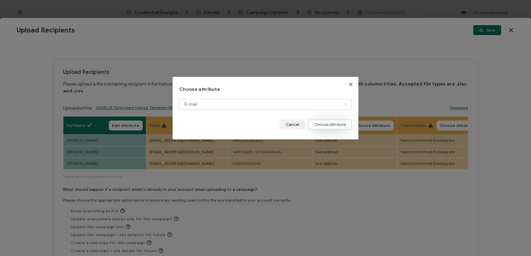
click at [345, 126] on button "Choose Attribute" at bounding box center [329, 125] width 43 height 10
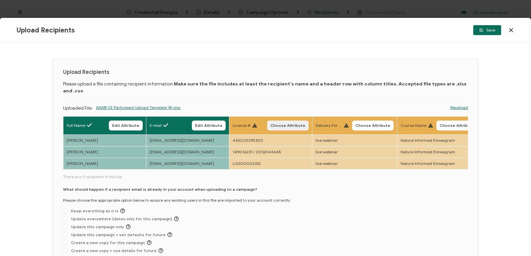
click at [286, 124] on span "Choose Attribute" at bounding box center [287, 126] width 35 height 4
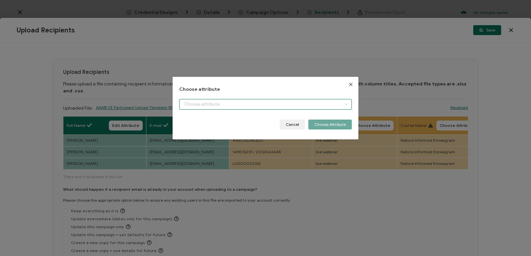
click at [311, 107] on input "dialog" at bounding box center [265, 104] width 173 height 11
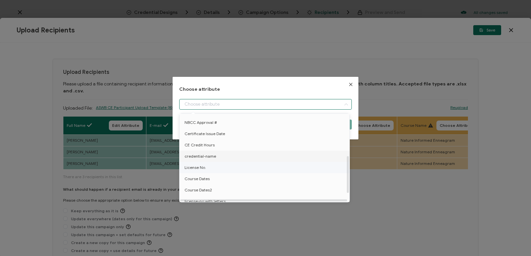
scroll to position [100, 0]
click at [194, 135] on span "License No." at bounding box center [195, 134] width 22 height 11
type input "License No."
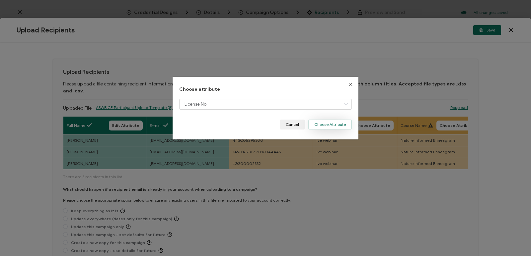
click at [333, 125] on button "Choose Attribute" at bounding box center [329, 125] width 43 height 10
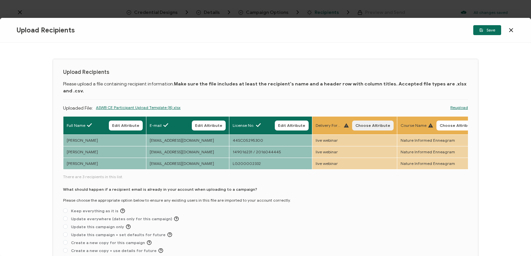
click at [376, 124] on span "Choose Attribute" at bounding box center [372, 126] width 35 height 4
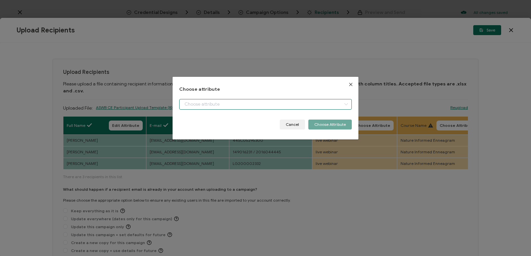
click at [316, 101] on input "dialog" at bounding box center [265, 104] width 173 height 11
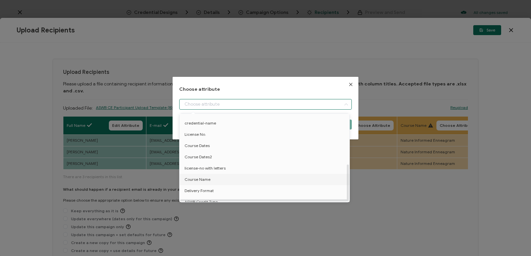
scroll to position [119, 0]
click at [216, 171] on li "Delivery Format" at bounding box center [266, 174] width 176 height 11
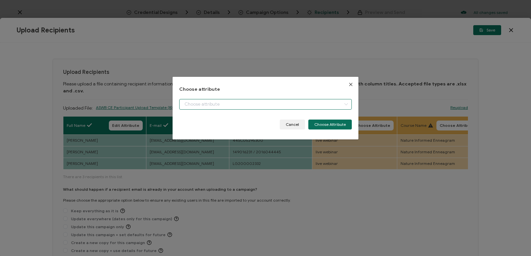
type input "Delivery Format"
click at [336, 127] on button "Choose Attribute" at bounding box center [329, 125] width 43 height 10
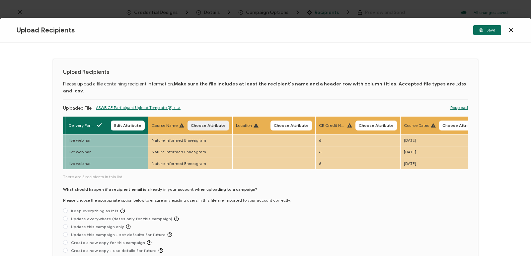
scroll to position [0, 230]
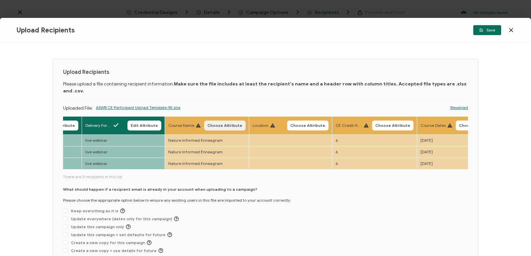
click at [224, 121] on button "Choose Attribute" at bounding box center [224, 126] width 41 height 10
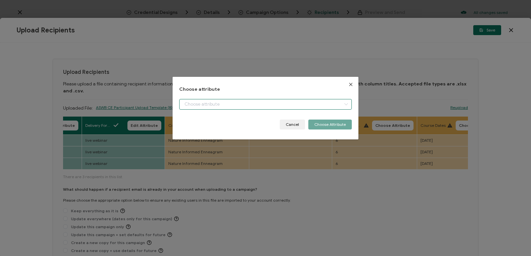
click at [261, 104] on input "dialog" at bounding box center [265, 104] width 173 height 11
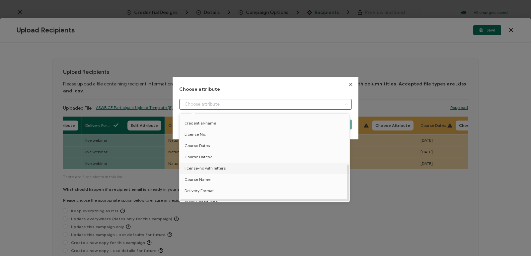
scroll to position [119, 0]
click at [204, 160] on span "Course Name" at bounding box center [197, 163] width 26 height 11
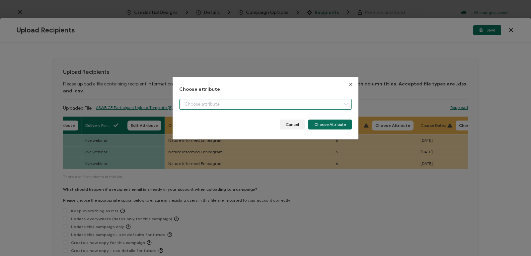
type input "Course Name"
click at [325, 125] on button "Choose Attribute" at bounding box center [329, 125] width 43 height 10
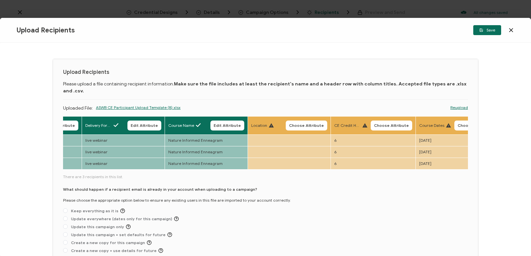
click at [312, 124] on span "Choose Attribute" at bounding box center [306, 126] width 35 height 4
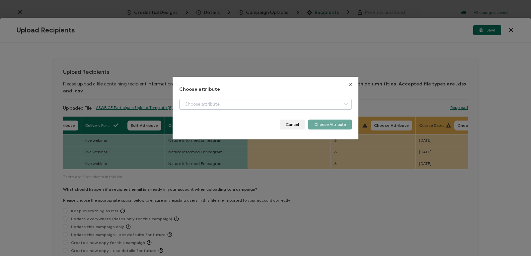
click at [330, 98] on div "Choose attribute Cancel Choose Attribute" at bounding box center [265, 108] width 173 height 43
click at [295, 121] on button "Cancel" at bounding box center [292, 125] width 25 height 10
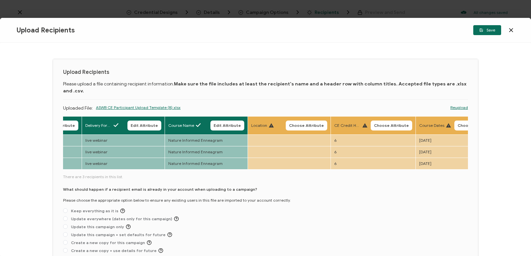
click at [390, 120] on body "Credential Designs Details Campaign Options Recipients Preview and Send All cha…" at bounding box center [265, 128] width 531 height 256
click at [387, 124] on span "Choose Attribute" at bounding box center [391, 126] width 35 height 4
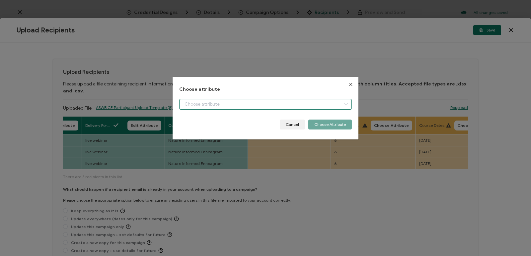
click at [318, 103] on input "dialog" at bounding box center [265, 104] width 173 height 11
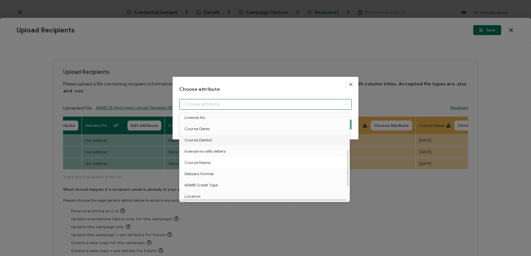
scroll to position [53, 0]
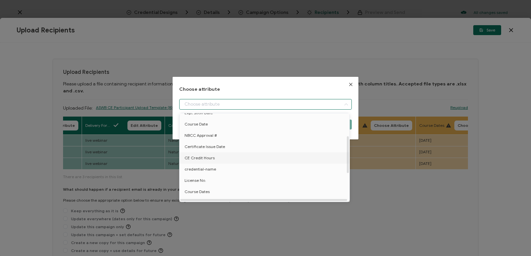
click at [210, 155] on span "CE Credit Hours" at bounding box center [199, 158] width 30 height 11
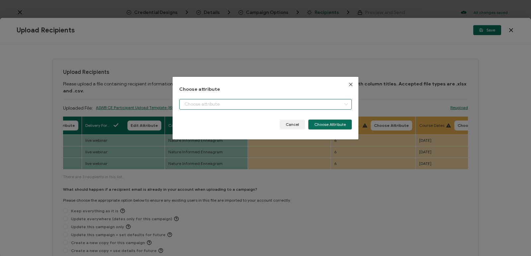
type input "CE Credit Hours"
click at [343, 124] on button "Choose Attribute" at bounding box center [329, 125] width 43 height 10
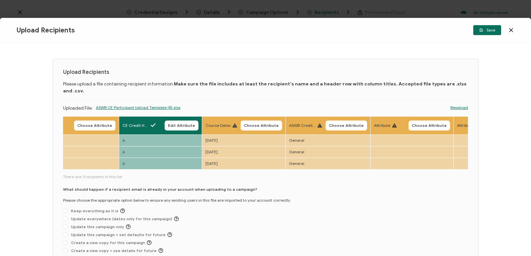
scroll to position [0, 547]
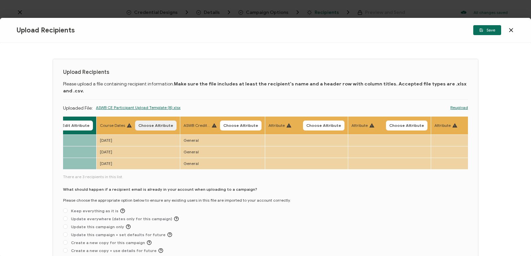
click at [148, 124] on span "Choose Attribute" at bounding box center [155, 126] width 35 height 4
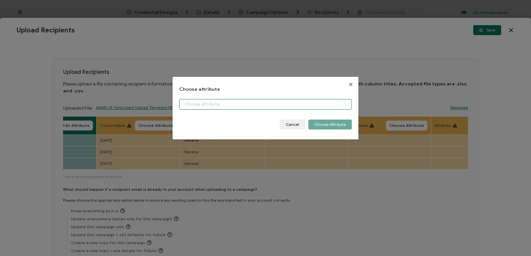
click at [236, 106] on input "dialog" at bounding box center [265, 104] width 173 height 11
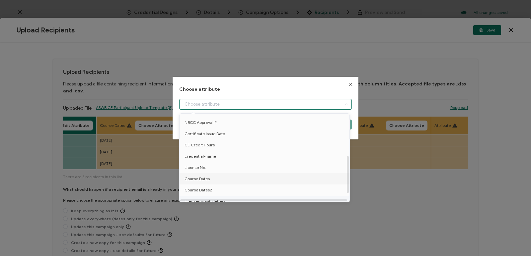
scroll to position [100, 0]
click at [210, 147] on li "Course Dates" at bounding box center [266, 145] width 176 height 11
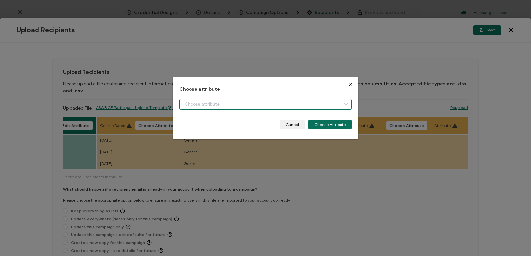
type input "Course Dates"
click at [324, 124] on button "Choose Attribute" at bounding box center [329, 125] width 43 height 10
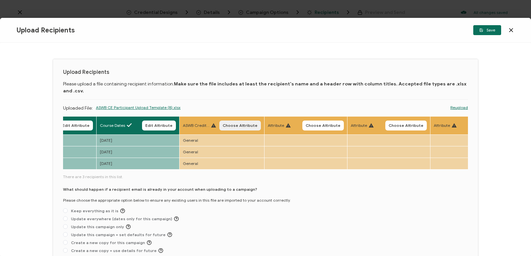
click at [247, 122] on button "Choose Attribute" at bounding box center [239, 126] width 41 height 10
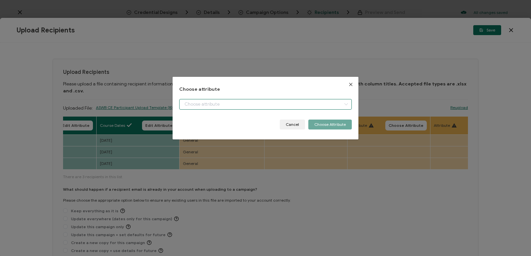
click at [257, 105] on input "dialog" at bounding box center [265, 104] width 173 height 11
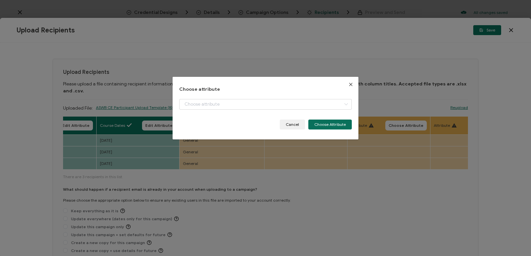
click at [322, 113] on li "Course Dates" at bounding box center [266, 113] width 176 height 0
type input "ASWB Credit Type"
click at [327, 126] on button "Choose Attribute" at bounding box center [329, 125] width 43 height 10
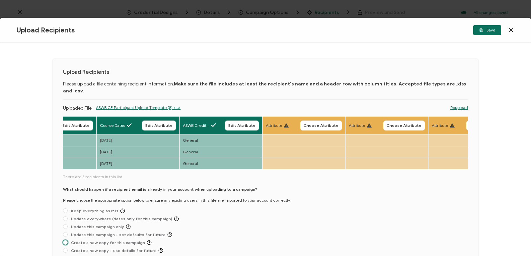
click at [85, 241] on span "Create a new copy for this campaign" at bounding box center [110, 243] width 84 height 5
click at [68, 241] on input "Create a new copy for this campaign" at bounding box center [65, 243] width 5 height 5
radio input "true"
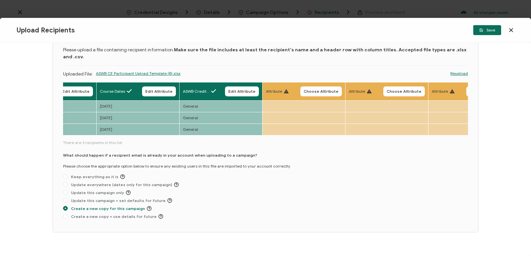
scroll to position [38, 0]
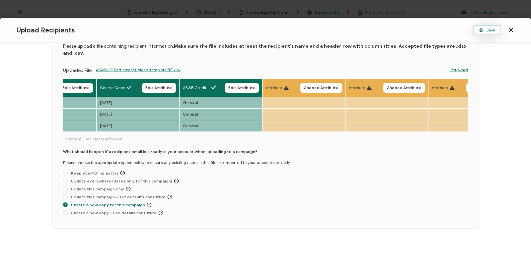
click at [489, 34] on button "Save" at bounding box center [487, 30] width 28 height 10
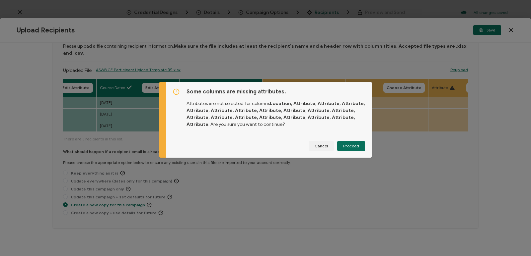
click at [363, 150] on div "Some columns are missing attributes. Attributes are not selected for columns Lo…" at bounding box center [269, 120] width 206 height 76
click at [355, 148] on span "Proceed" at bounding box center [351, 146] width 16 height 4
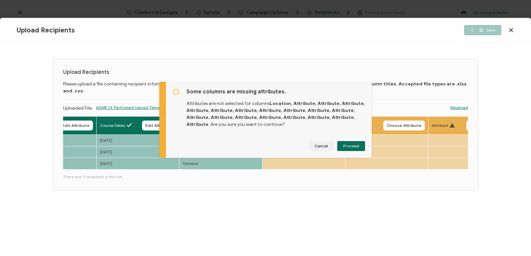
scroll to position [0, 0]
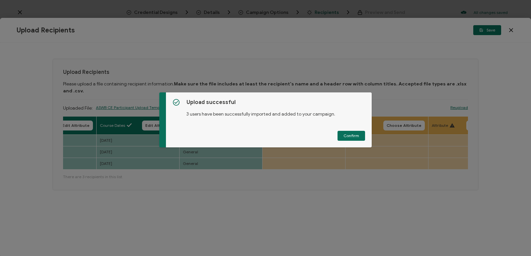
click at [355, 136] on span "Confirm" at bounding box center [351, 136] width 16 height 4
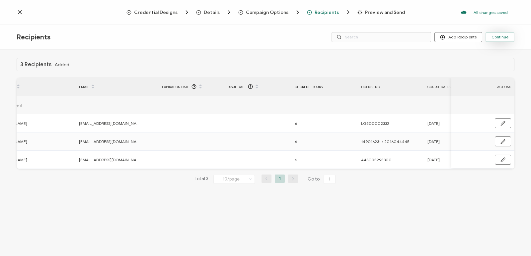
scroll to position [0, 210]
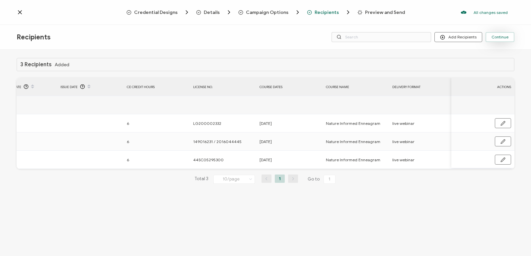
click at [501, 35] on span "Continue" at bounding box center [499, 37] width 17 height 4
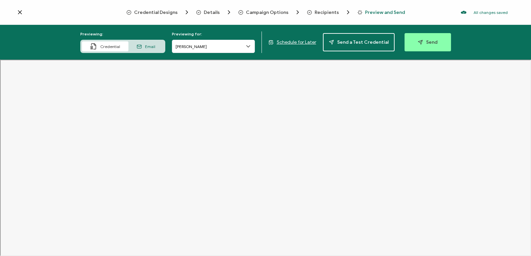
click at [141, 47] on icon at bounding box center [139, 46] width 5 height 5
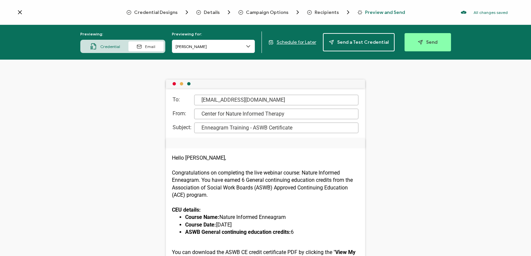
scroll to position [33, 0]
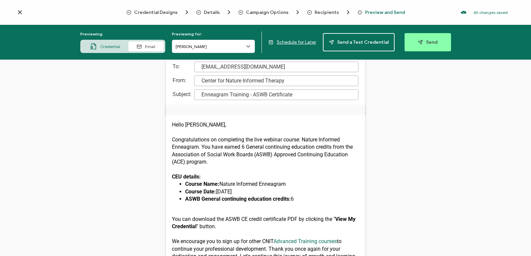
click at [106, 48] on span "Credential" at bounding box center [110, 46] width 20 height 5
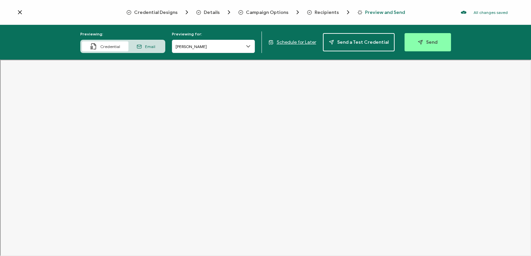
scroll to position [0, 0]
click at [249, 47] on icon at bounding box center [248, 47] width 3 height 2
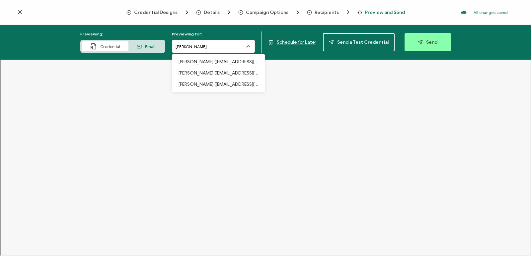
click at [241, 74] on p "[PERSON_NAME] ([EMAIL_ADDRESS][DOMAIN_NAME])" at bounding box center [218, 73] width 80 height 11
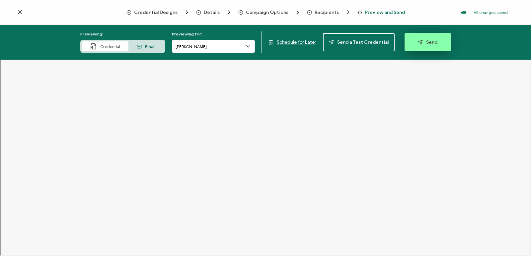
click at [427, 41] on span "Send" at bounding box center [428, 42] width 20 height 5
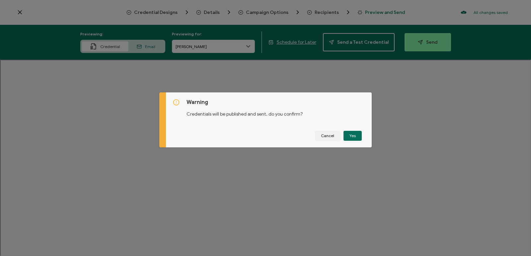
drag, startPoint x: 348, startPoint y: 137, endPoint x: 386, endPoint y: 111, distance: 45.5
click at [394, 131] on div "Warning Credentials will be published and sent, do you confirm? Cancel Yes" at bounding box center [265, 128] width 531 height 256
click at [328, 136] on span "Cancel" at bounding box center [327, 136] width 13 height 4
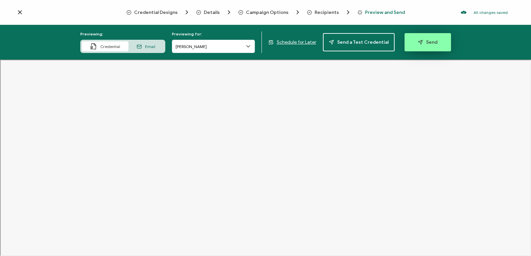
click at [430, 44] on span "Send" at bounding box center [428, 42] width 20 height 5
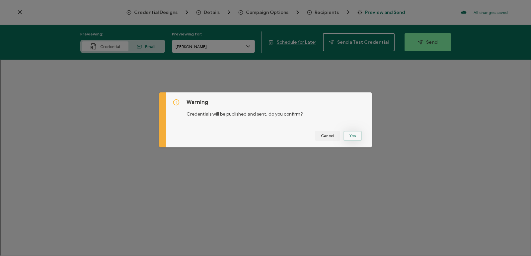
click at [344, 133] on button "Yes" at bounding box center [352, 136] width 18 height 10
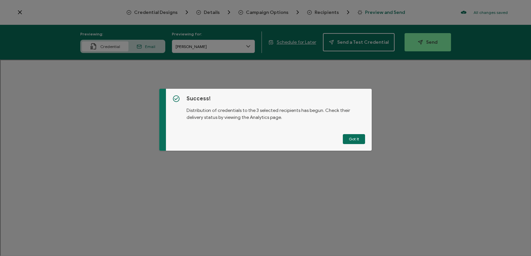
click at [354, 139] on button "Got It" at bounding box center [354, 139] width 22 height 10
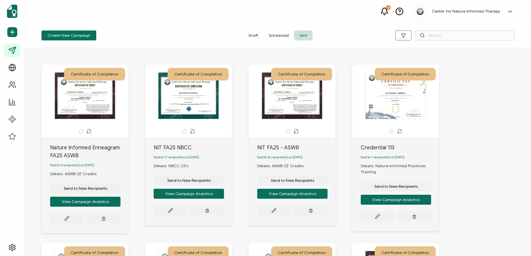
click at [277, 37] on span "Scheduled" at bounding box center [278, 36] width 31 height 10
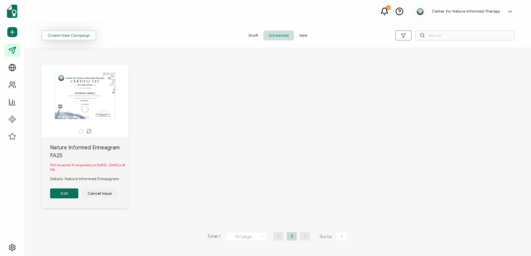
click at [79, 35] on span "Create New Campaign" at bounding box center [68, 36] width 43 height 4
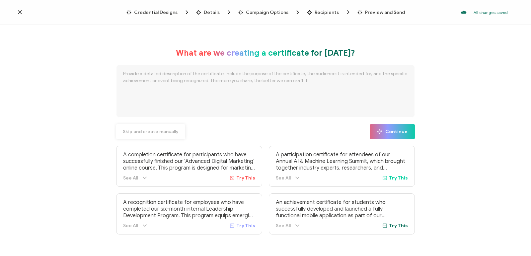
click at [170, 135] on button "Skip and create manually" at bounding box center [150, 131] width 69 height 15
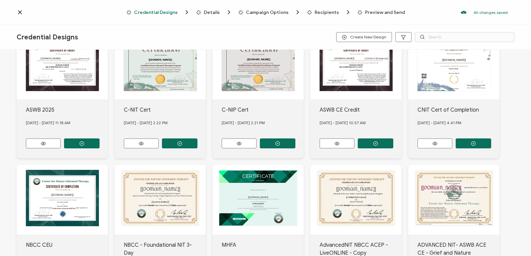
scroll to position [100, 0]
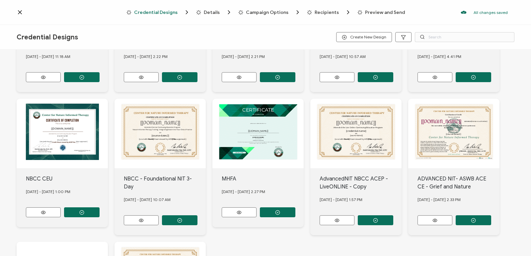
click at [91, 210] on button "button" at bounding box center [81, 213] width 35 height 10
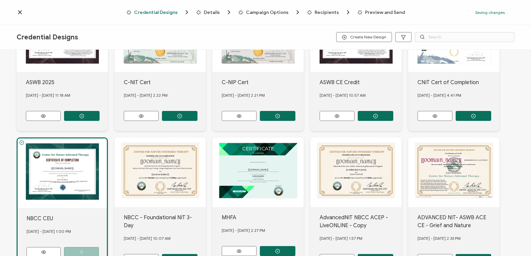
scroll to position [138, 0]
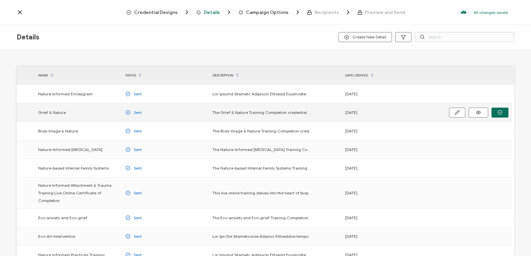
scroll to position [94, 0]
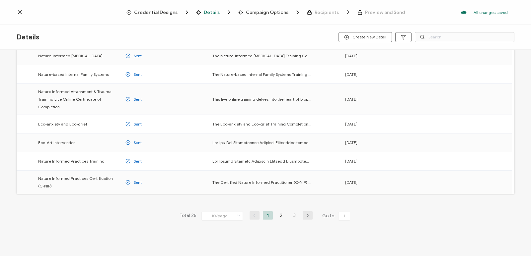
click at [279, 218] on li "2" at bounding box center [281, 216] width 10 height 8
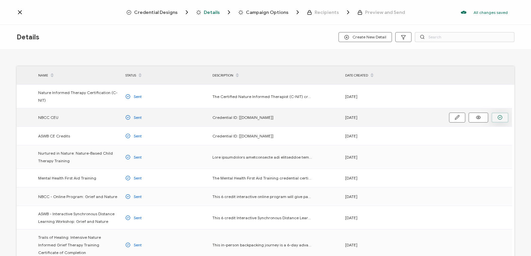
click at [498, 115] on icon "button" at bounding box center [499, 117] width 5 height 5
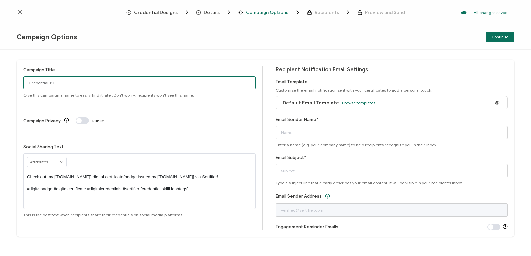
drag, startPoint x: 50, startPoint y: 79, endPoint x: 8, endPoint y: 84, distance: 43.1
click at [8, 84] on div "Campaign Title Credential 110 Give this campaign a name to easily find it later…" at bounding box center [265, 153] width 531 height 207
click at [50, 83] on input "Enneagram - NBCC" at bounding box center [139, 82] width 232 height 13
type input "Enneagram FA25 - NBCC"
click at [344, 104] on span "Browse templates" at bounding box center [358, 103] width 33 height 5
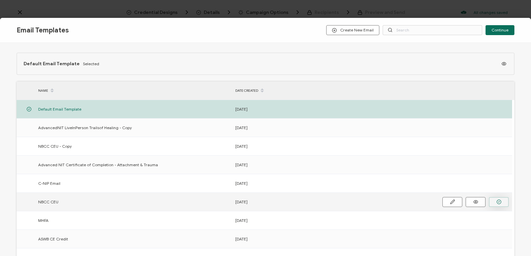
click at [497, 201] on circle "button" at bounding box center [499, 202] width 4 height 4
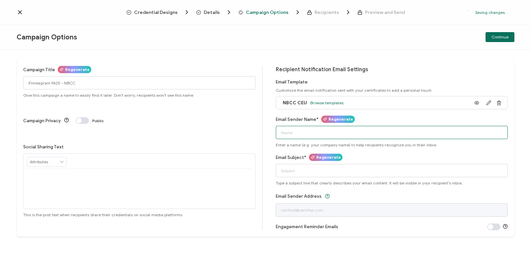
click at [294, 132] on input "Email Sender Name*" at bounding box center [392, 132] width 232 height 13
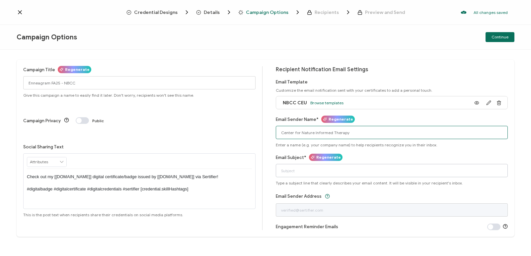
type input "Center for Nature Informed Therapy"
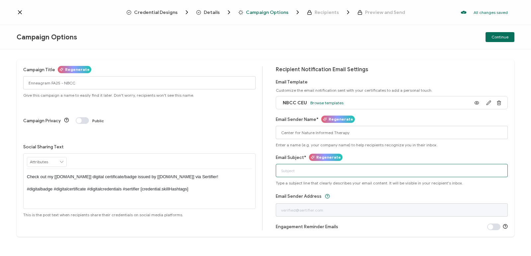
click at [299, 174] on input "Email Subject*" at bounding box center [392, 170] width 232 height 13
drag, startPoint x: 310, startPoint y: 171, endPoint x: 305, endPoint y: 171, distance: 5.6
click at [304, 171] on input "Enneagram Tarinnig - NBCC Certificate" at bounding box center [392, 170] width 232 height 13
click at [355, 171] on input "Enneagram Training - NBCC Certificate" at bounding box center [392, 170] width 232 height 13
type input "Enneagram Training - NBCC Certificate"
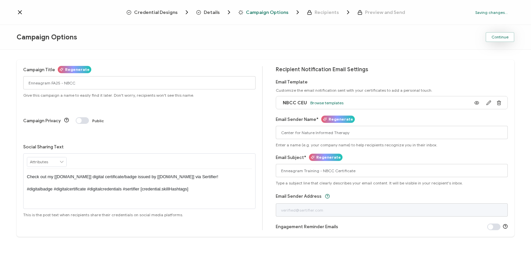
click at [503, 35] on span "Continue" at bounding box center [499, 37] width 17 height 4
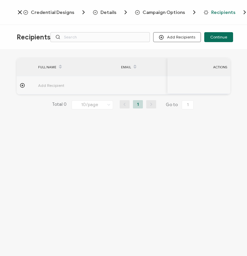
click at [185, 35] on button "Add Recipients" at bounding box center [177, 37] width 48 height 10
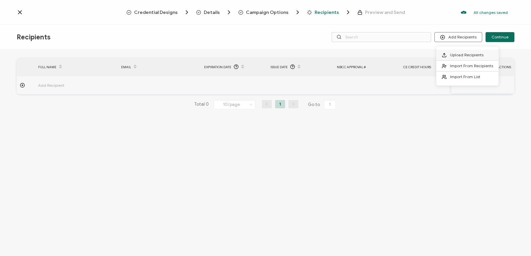
click at [473, 55] on span "Upload Recipients" at bounding box center [467, 54] width 34 height 5
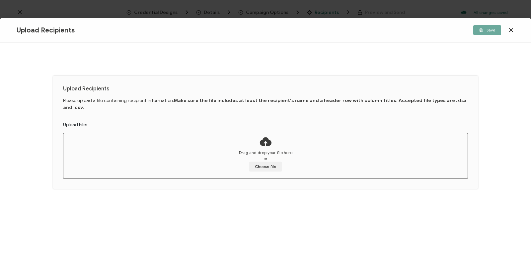
click at [270, 153] on div "Drag and drop your file here or Choose file" at bounding box center [265, 161] width 404 height 22
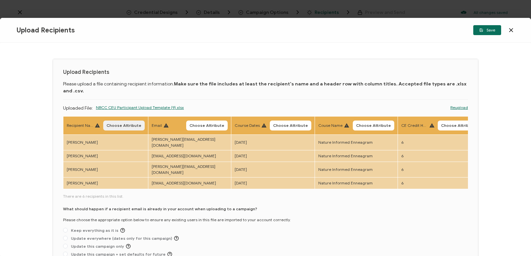
click at [127, 124] on span "Choose Attribute" at bounding box center [123, 126] width 35 height 4
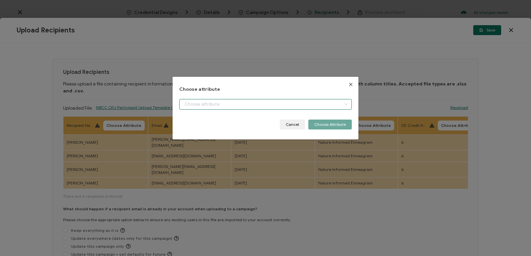
click at [245, 102] on input "dialog" at bounding box center [265, 104] width 173 height 11
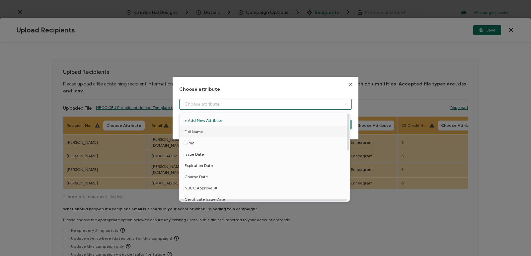
click at [195, 133] on li "Full Name" at bounding box center [266, 131] width 176 height 11
type input "Full Name"
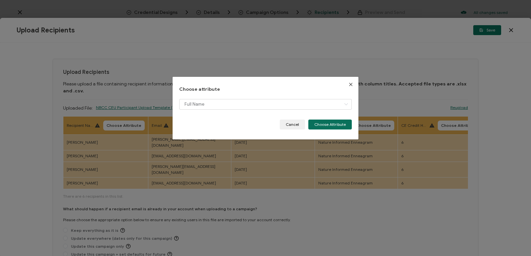
click at [324, 126] on button "Choose Attribute" at bounding box center [329, 125] width 43 height 10
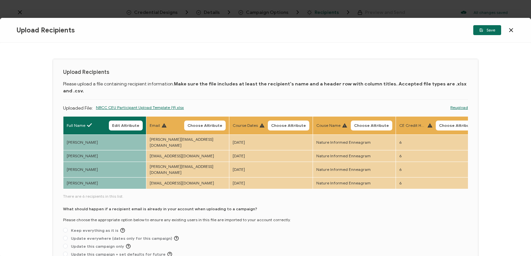
click at [207, 119] on body "Credential Designs Details Campaign Options Recipients Preview and Send All cha…" at bounding box center [265, 128] width 531 height 256
click at [199, 124] on span "Choose Attribute" at bounding box center [204, 126] width 35 height 4
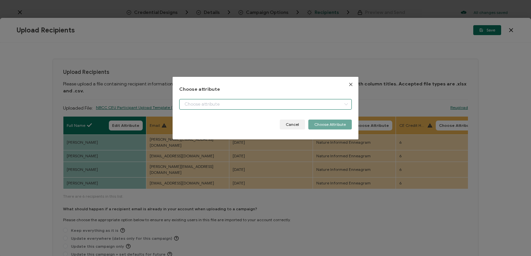
click at [276, 105] on input "dialog" at bounding box center [265, 104] width 173 height 11
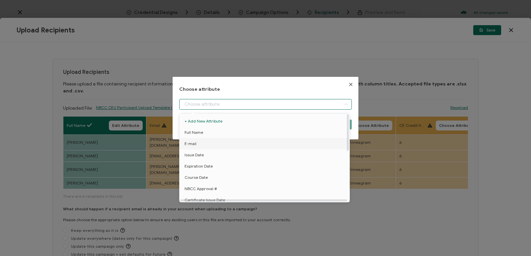
click at [197, 144] on li "E-mail" at bounding box center [266, 143] width 176 height 11
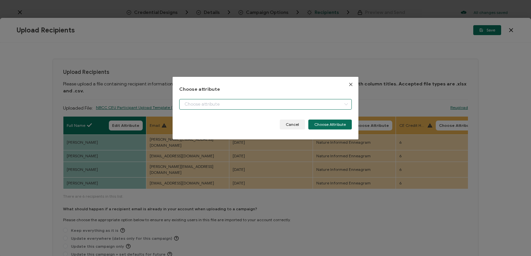
type input "E-mail"
click at [329, 124] on button "Choose Attribute" at bounding box center [329, 125] width 43 height 10
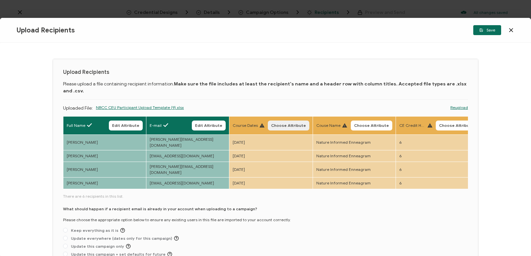
click at [285, 121] on button "Choose Attribute" at bounding box center [288, 126] width 41 height 10
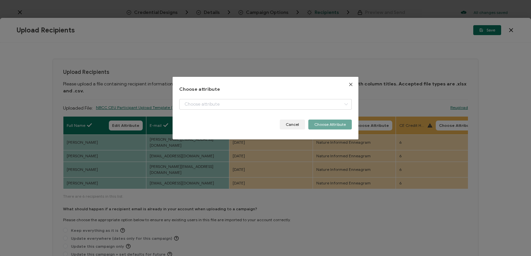
click at [342, 104] on icon "dialog" at bounding box center [346, 104] width 8 height 11
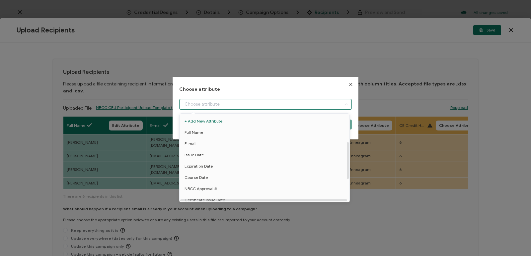
scroll to position [66, 0]
click at [212, 178] on li "Course Dates" at bounding box center [266, 179] width 176 height 11
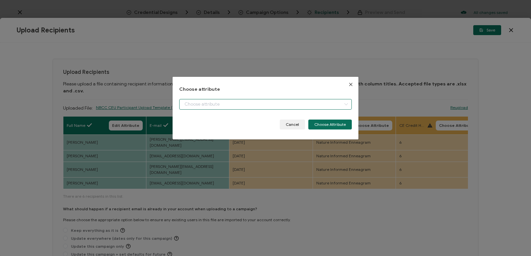
type input "Course Dates"
click at [322, 125] on button "Choose Attribute" at bounding box center [329, 125] width 43 height 10
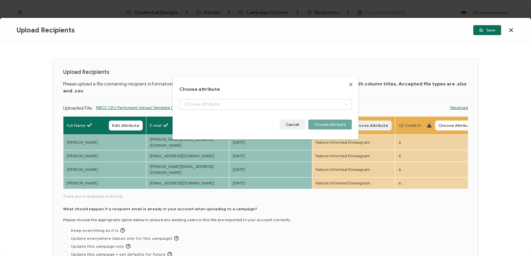
click at [374, 124] on span "Choose Attribute" at bounding box center [370, 126] width 35 height 4
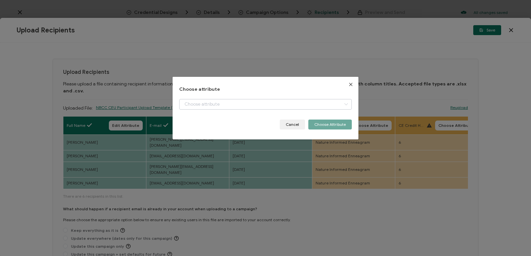
click at [342, 104] on icon "dialog" at bounding box center [346, 104] width 8 height 11
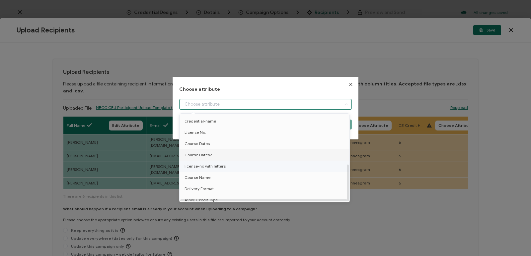
scroll to position [119, 0]
click at [206, 159] on span "Course Name" at bounding box center [197, 163] width 26 height 11
type input "Course Name"
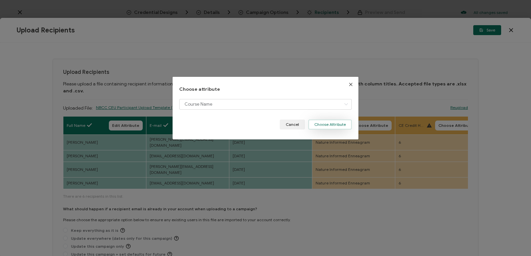
click at [328, 123] on button "Choose Attribute" at bounding box center [329, 125] width 43 height 10
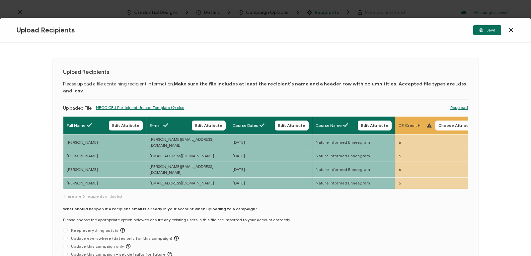
click at [398, 171] on body "Credential Designs Details Campaign Options Recipients Preview and Send All cha…" at bounding box center [265, 128] width 531 height 256
click at [406, 174] on div "Full Name Edit Attribute E-mail Edit Attribute Course Dates Edit Attribute Cour…" at bounding box center [265, 153] width 405 height 74
click at [421, 173] on div "Full Name Edit Attribute E-mail Edit Attribute Course Dates Edit Attribute Cour…" at bounding box center [265, 153] width 405 height 74
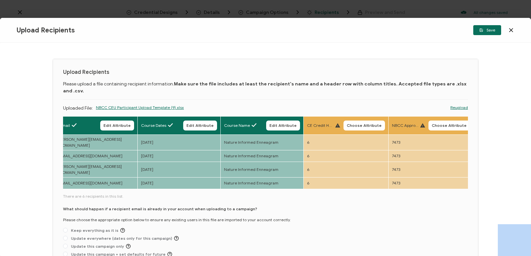
click at [355, 124] on span "Choose Attribute" at bounding box center [364, 126] width 35 height 4
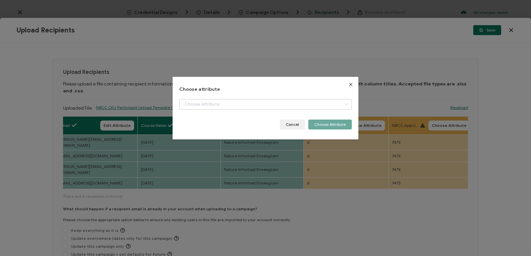
click at [342, 104] on icon "dialog" at bounding box center [346, 104] width 8 height 11
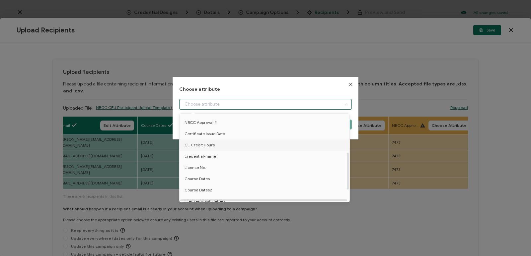
scroll to position [86, 0]
click at [201, 126] on span "CE Credit Hours" at bounding box center [199, 125] width 30 height 11
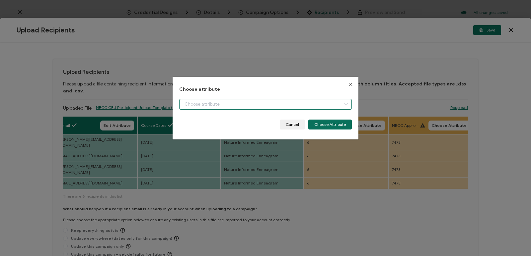
type input "CE Credit Hours"
click at [328, 125] on button "Choose Attribute" at bounding box center [329, 125] width 43 height 10
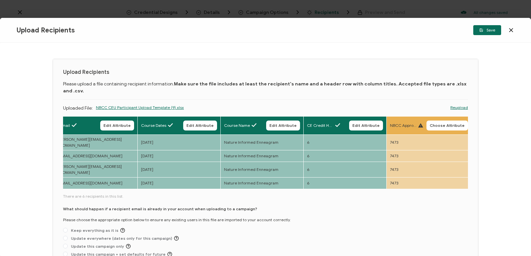
click at [451, 116] on body "Credential Designs Details Campaign Options Recipients Preview and Send All cha…" at bounding box center [265, 128] width 531 height 256
click at [446, 124] on span "Choose Attribute" at bounding box center [447, 126] width 35 height 4
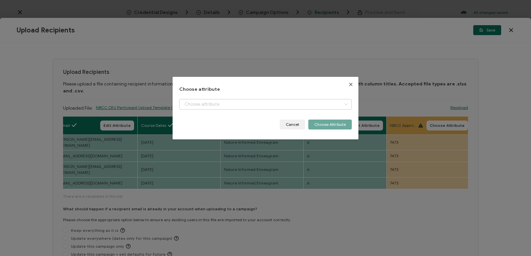
click at [343, 106] on icon "dialog" at bounding box center [346, 104] width 8 height 11
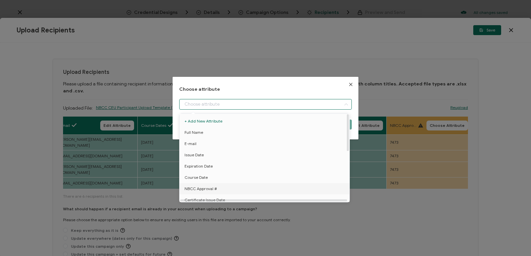
click at [220, 187] on li "NBCC Approval #" at bounding box center [266, 188] width 176 height 11
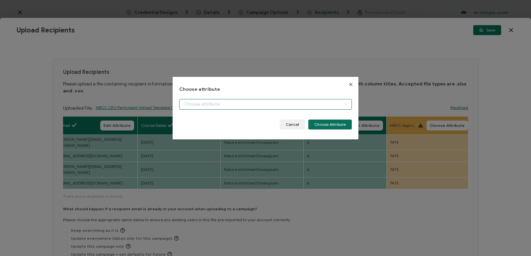
type input "NBCC Approval #"
click at [318, 113] on div at bounding box center [263, 113] width 167 height 0
click at [332, 124] on button "Choose Attribute" at bounding box center [329, 125] width 43 height 10
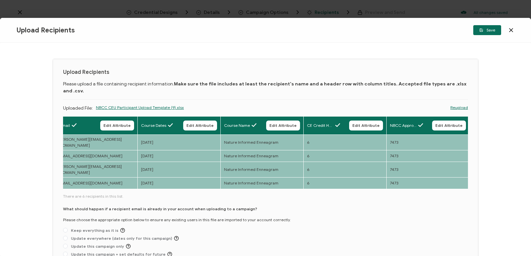
radio input "true"
click at [485, 30] on span "Save" at bounding box center [487, 30] width 16 height 4
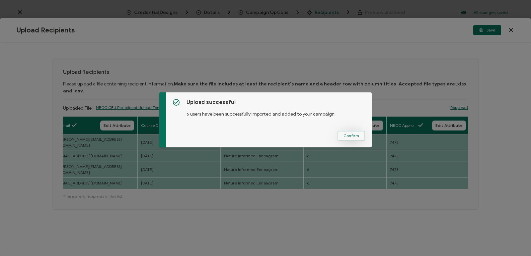
click at [353, 137] on span "Confirm" at bounding box center [351, 136] width 16 height 4
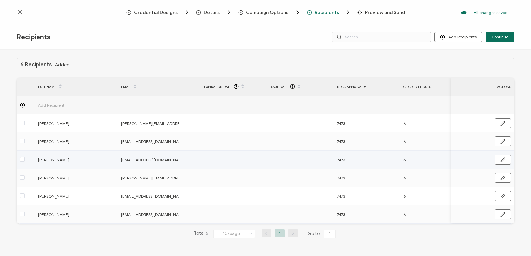
scroll to position [1, 0]
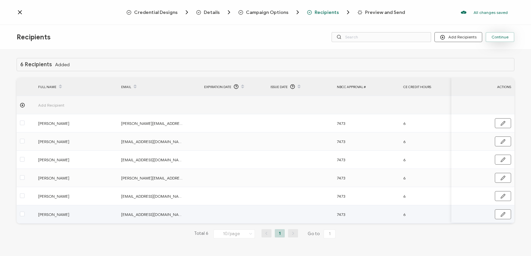
click at [501, 36] on span "Continue" at bounding box center [499, 37] width 17 height 4
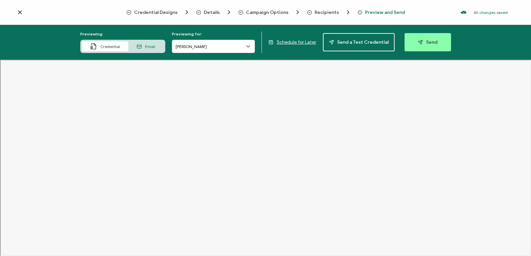
click at [148, 46] on span "Email" at bounding box center [150, 46] width 10 height 5
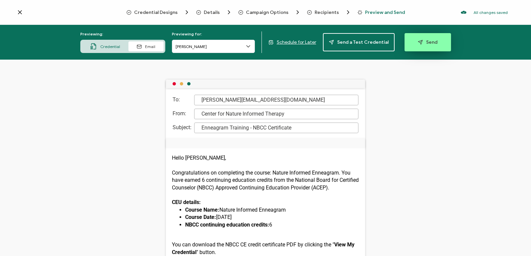
click at [434, 38] on button "Send" at bounding box center [427, 42] width 46 height 18
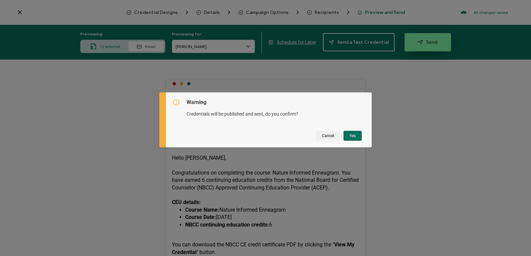
click at [354, 136] on div "Warning Credentials will be published and sent, do you confirm? Cancel Yes" at bounding box center [269, 120] width 206 height 55
click at [351, 136] on button "Yes" at bounding box center [352, 136] width 18 height 10
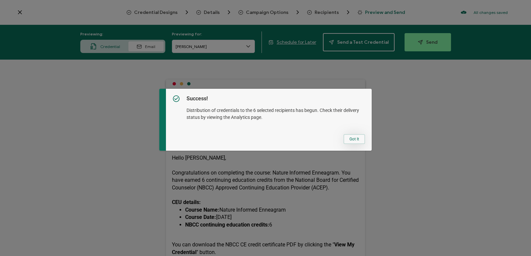
click at [351, 139] on button "Got It" at bounding box center [354, 139] width 22 height 10
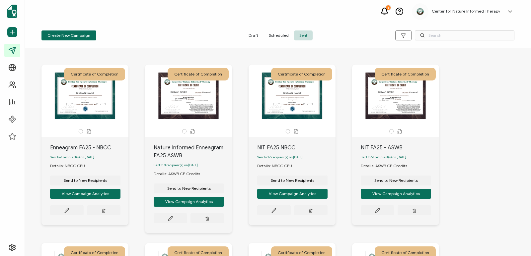
click at [281, 37] on span "Scheduled" at bounding box center [278, 36] width 31 height 10
